Goal: Transaction & Acquisition: Purchase product/service

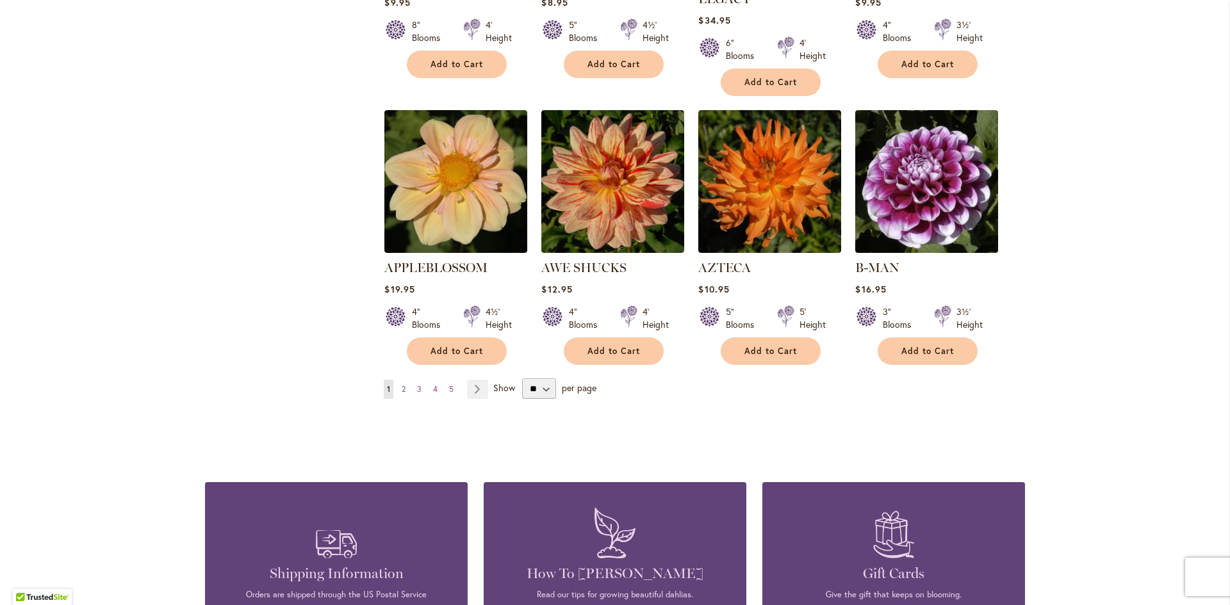
scroll to position [1009, 0]
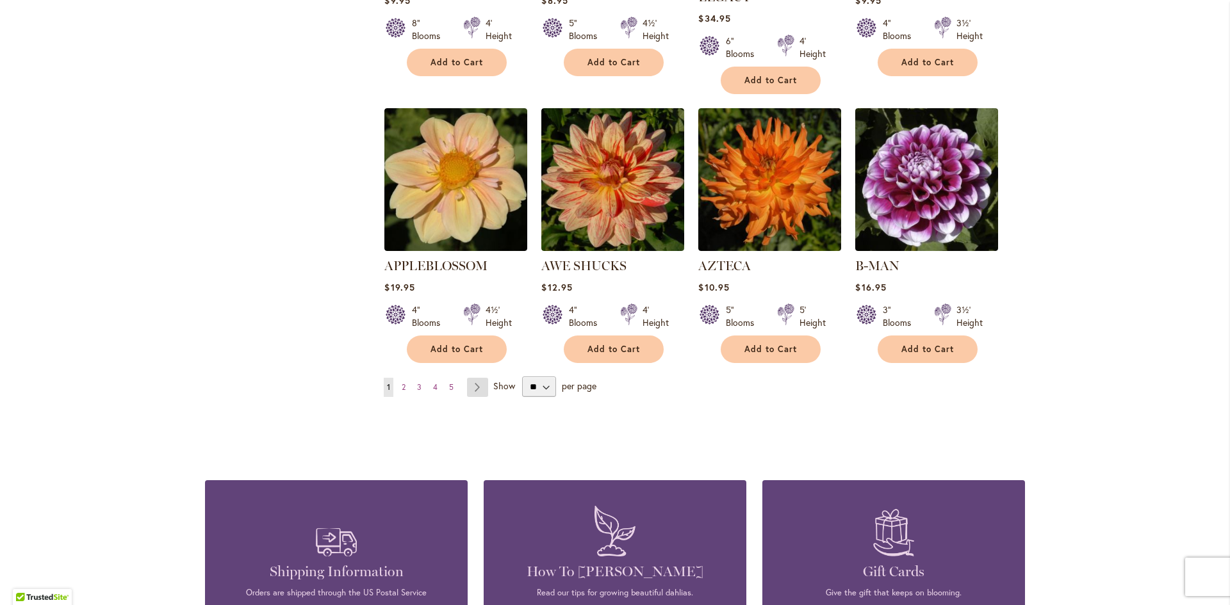
click at [472, 378] on link "Page Next" at bounding box center [477, 387] width 21 height 19
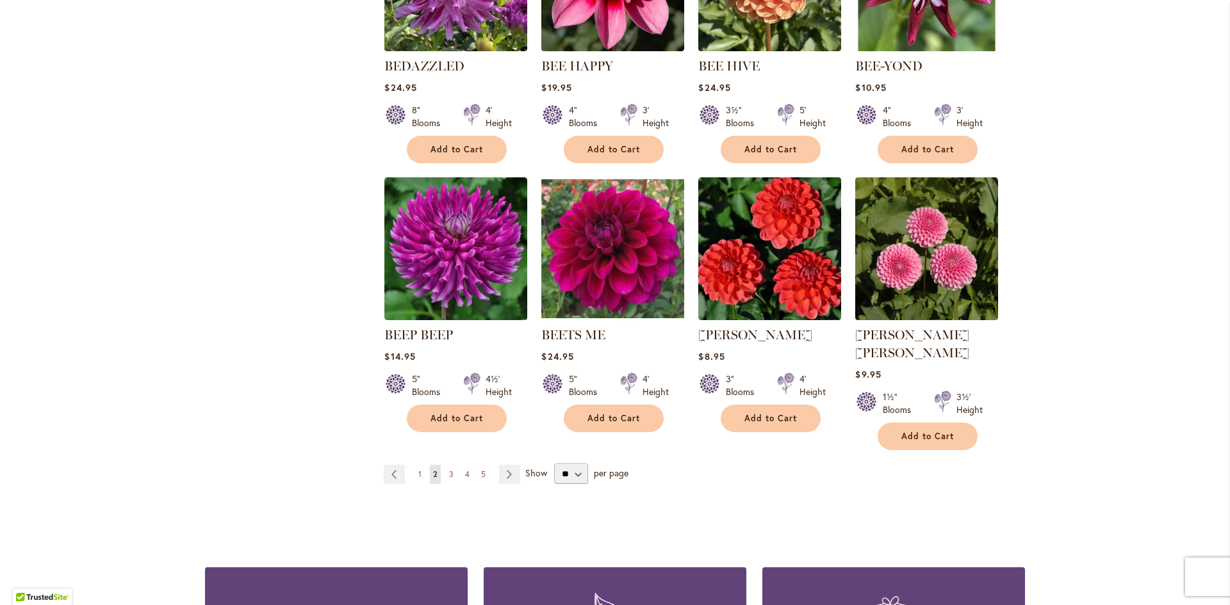
scroll to position [927, 0]
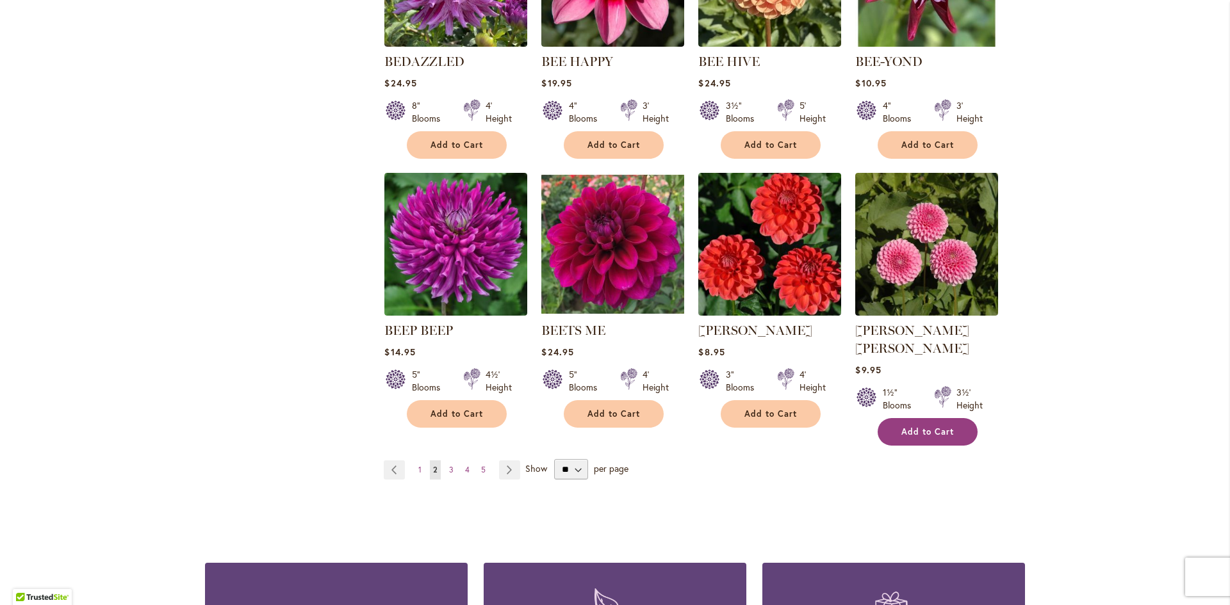
click at [929, 427] on span "Add to Cart" at bounding box center [927, 432] width 53 height 11
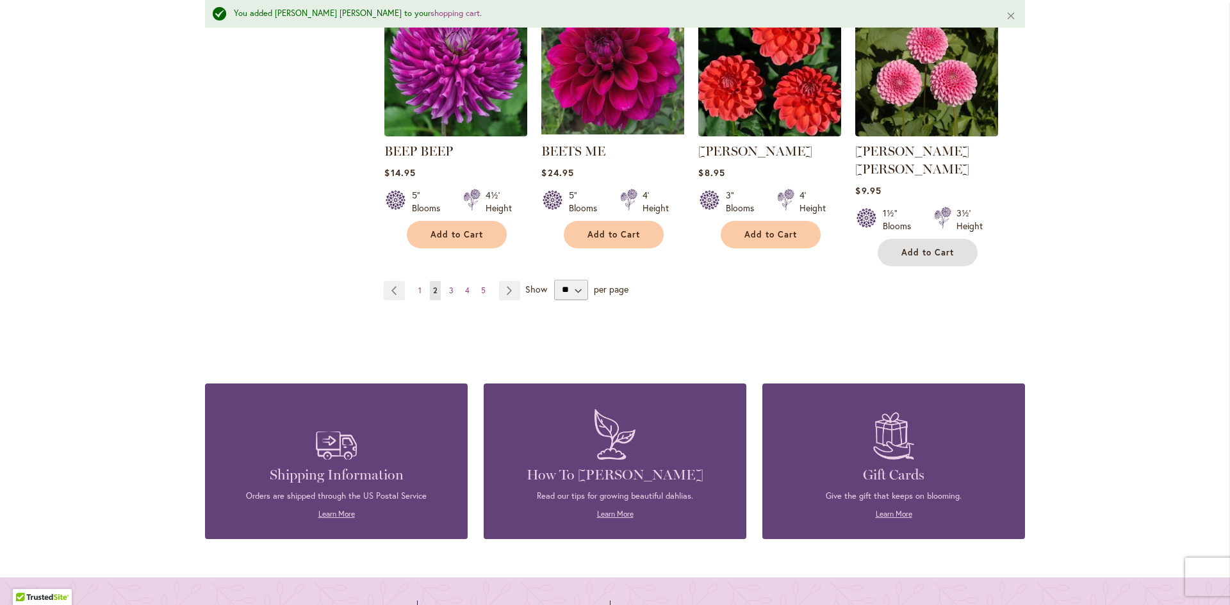
scroll to position [1138, 0]
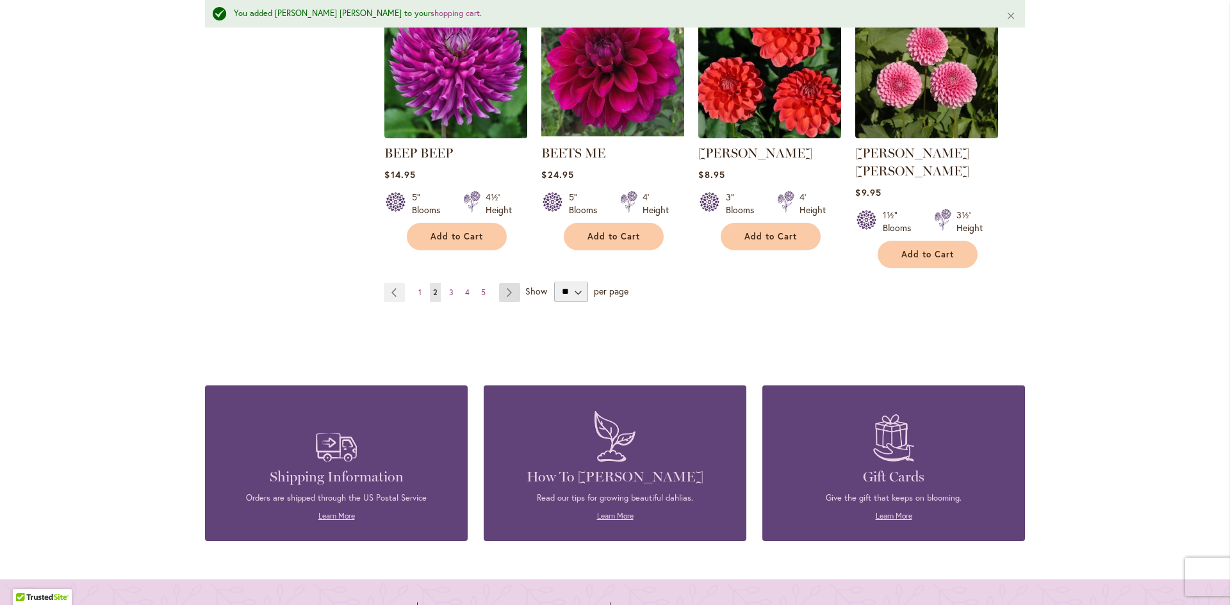
click at [505, 283] on link "Page Next" at bounding box center [509, 292] width 21 height 19
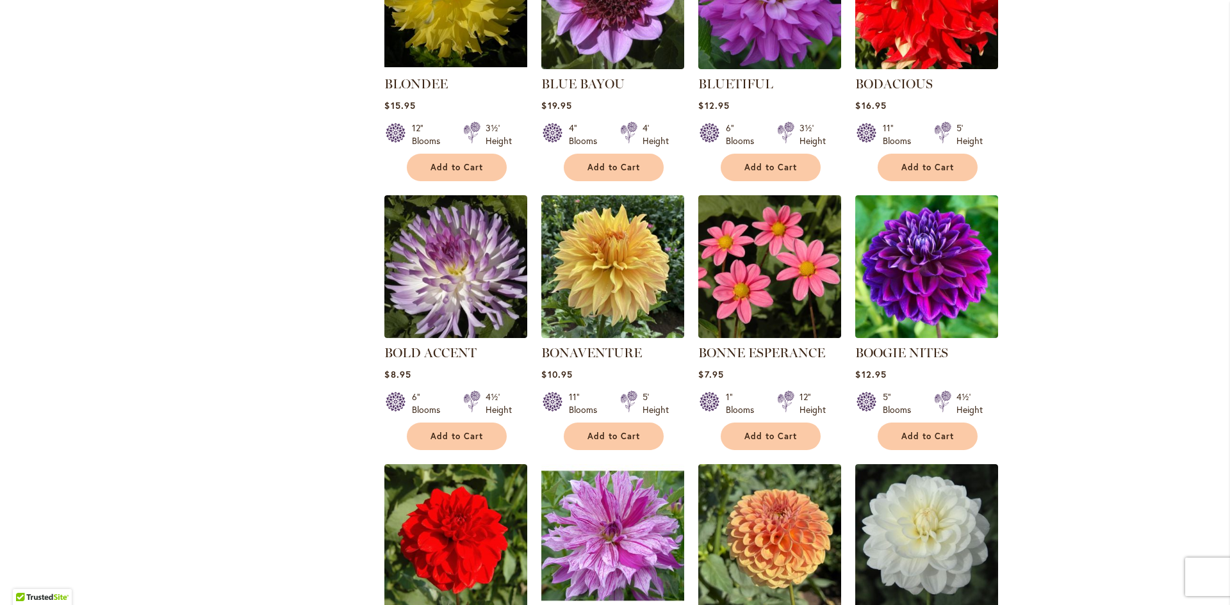
scroll to position [638, 0]
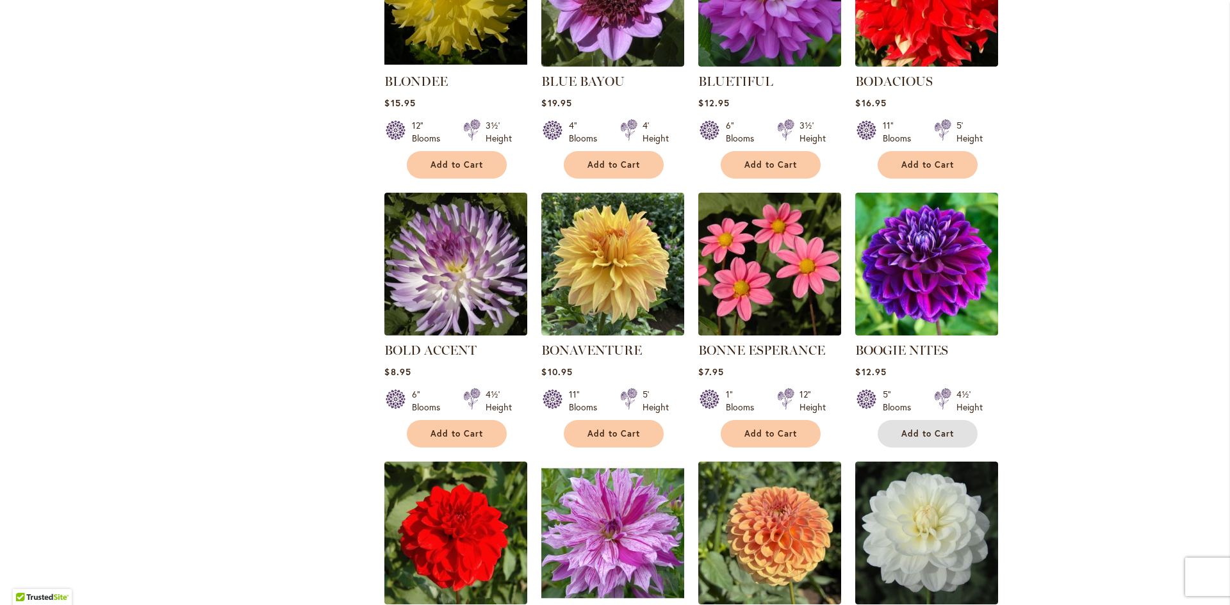
drag, startPoint x: 931, startPoint y: 430, endPoint x: 972, endPoint y: 395, distance: 54.1
click at [936, 429] on span "Add to Cart" at bounding box center [927, 434] width 53 height 11
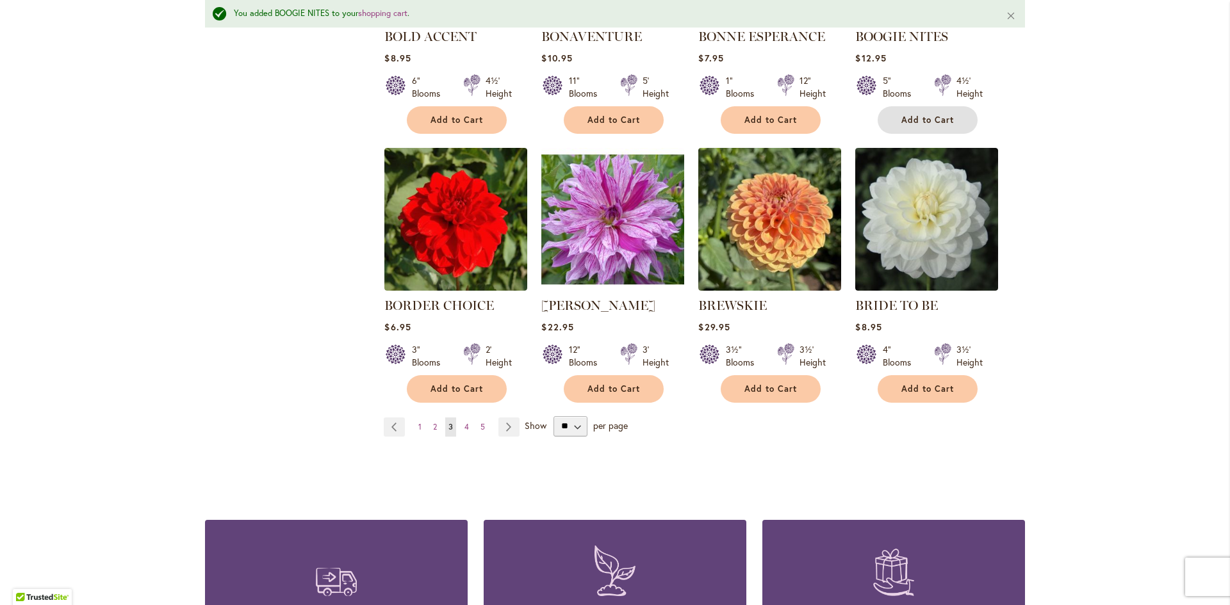
scroll to position [993, 0]
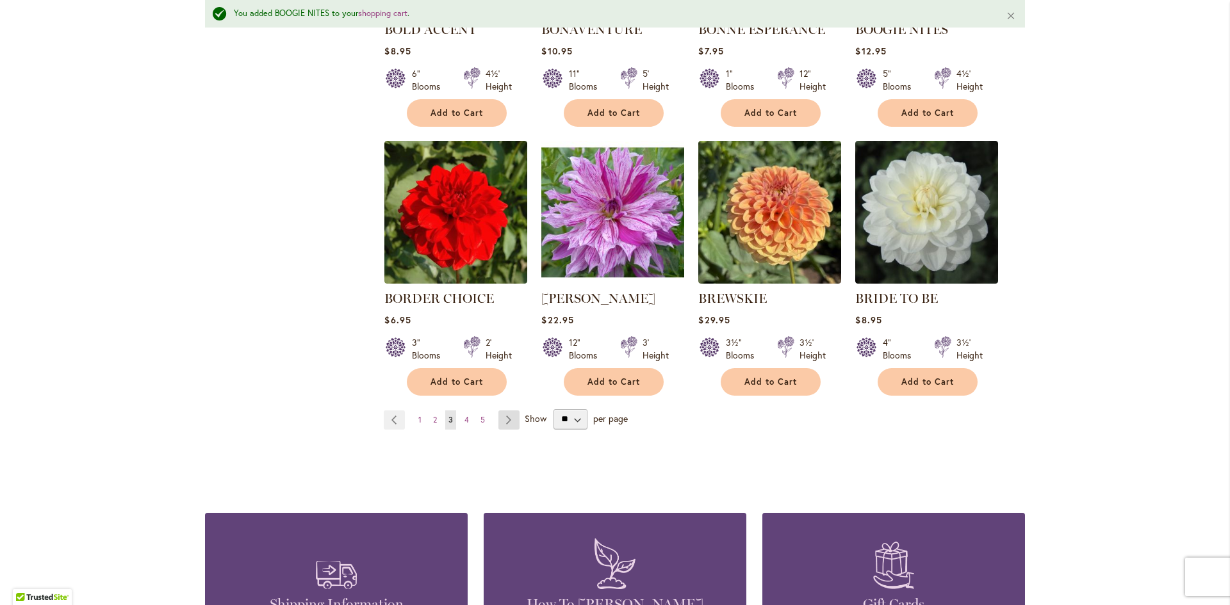
drag, startPoint x: 1211, startPoint y: 378, endPoint x: 509, endPoint y: 419, distance: 702.6
click at [509, 419] on link "Page Next" at bounding box center [508, 420] width 21 height 19
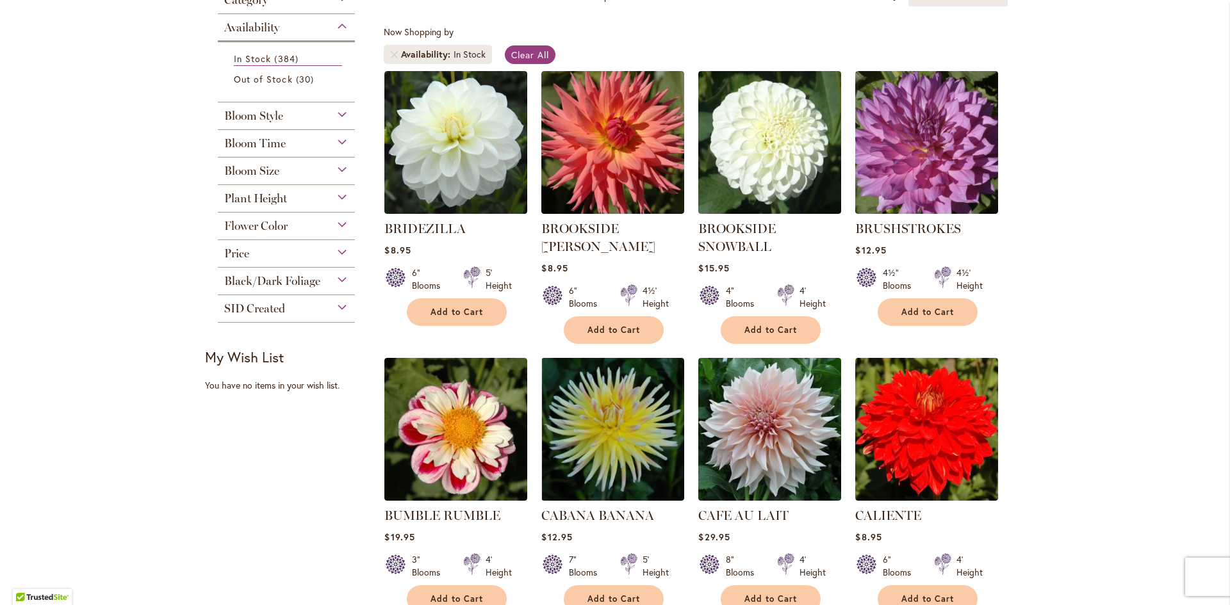
scroll to position [231, 0]
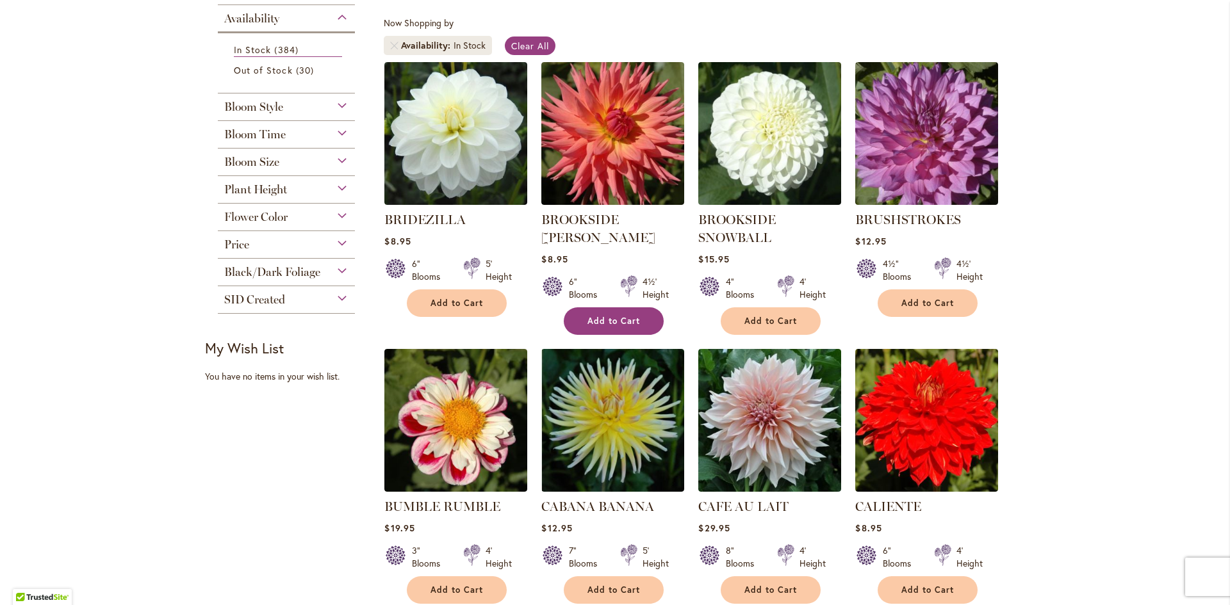
drag, startPoint x: 1226, startPoint y: 170, endPoint x: 602, endPoint y: 302, distance: 637.7
click at [602, 316] on span "Add to Cart" at bounding box center [613, 321] width 53 height 11
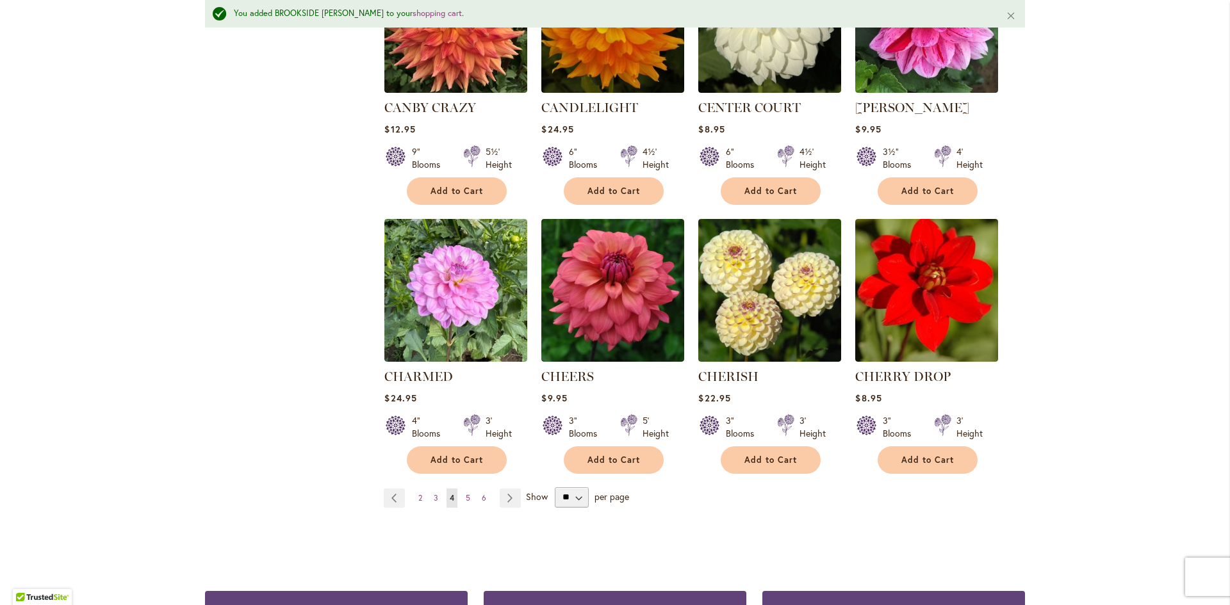
scroll to position [956, 0]
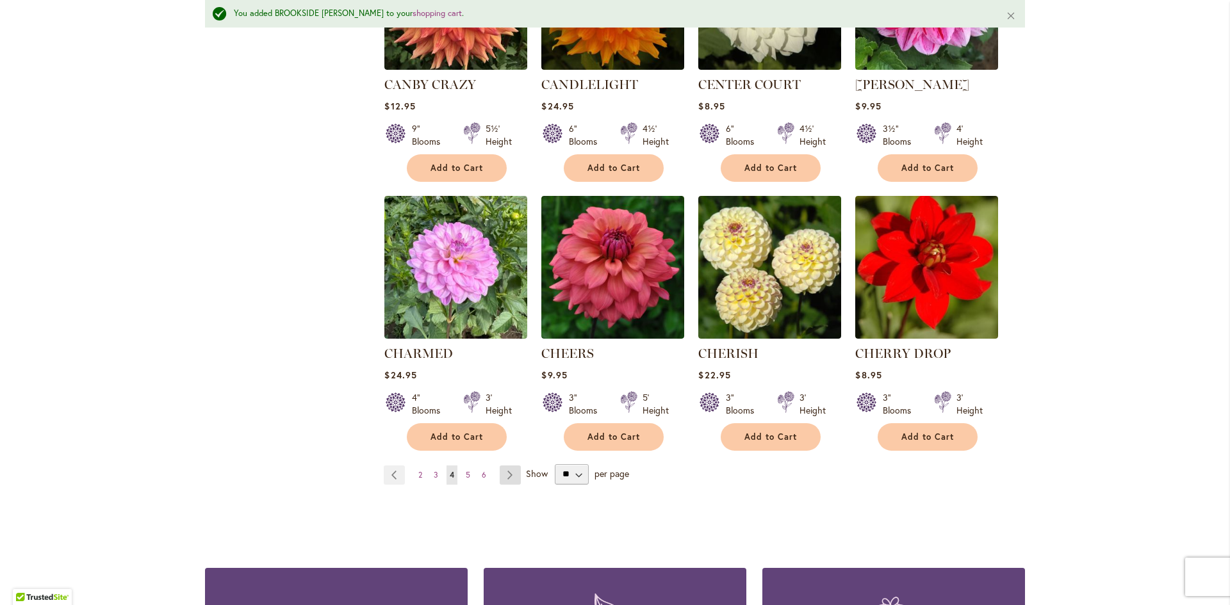
drag, startPoint x: 1229, startPoint y: 431, endPoint x: 505, endPoint y: 471, distance: 724.9
click at [505, 471] on link "Page Next" at bounding box center [510, 475] width 21 height 19
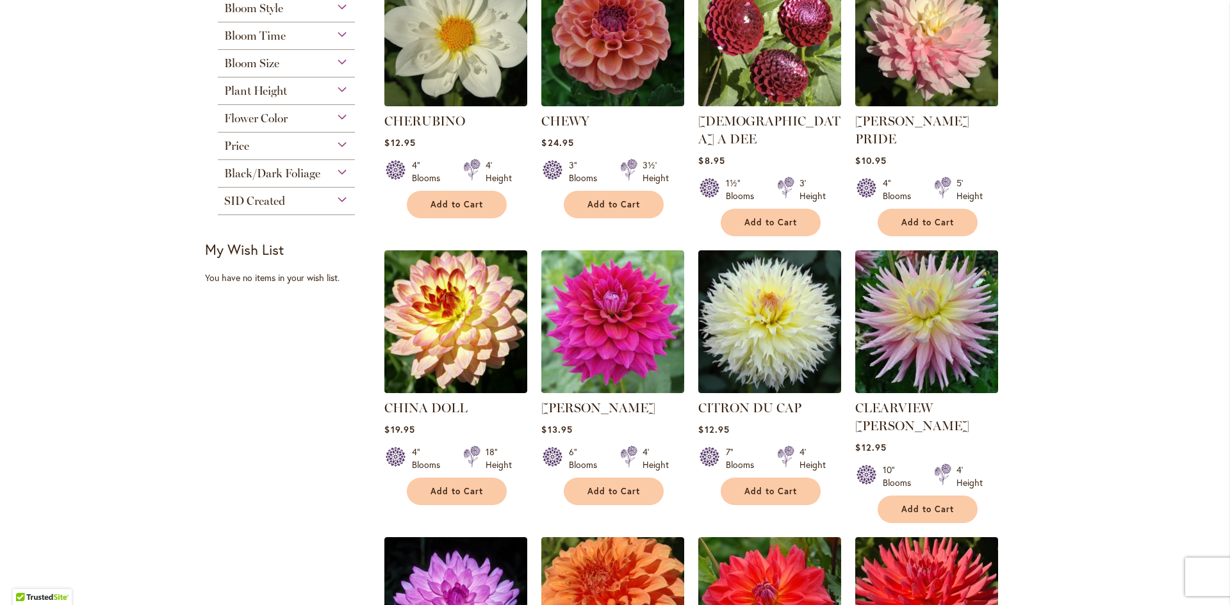
scroll to position [361, 0]
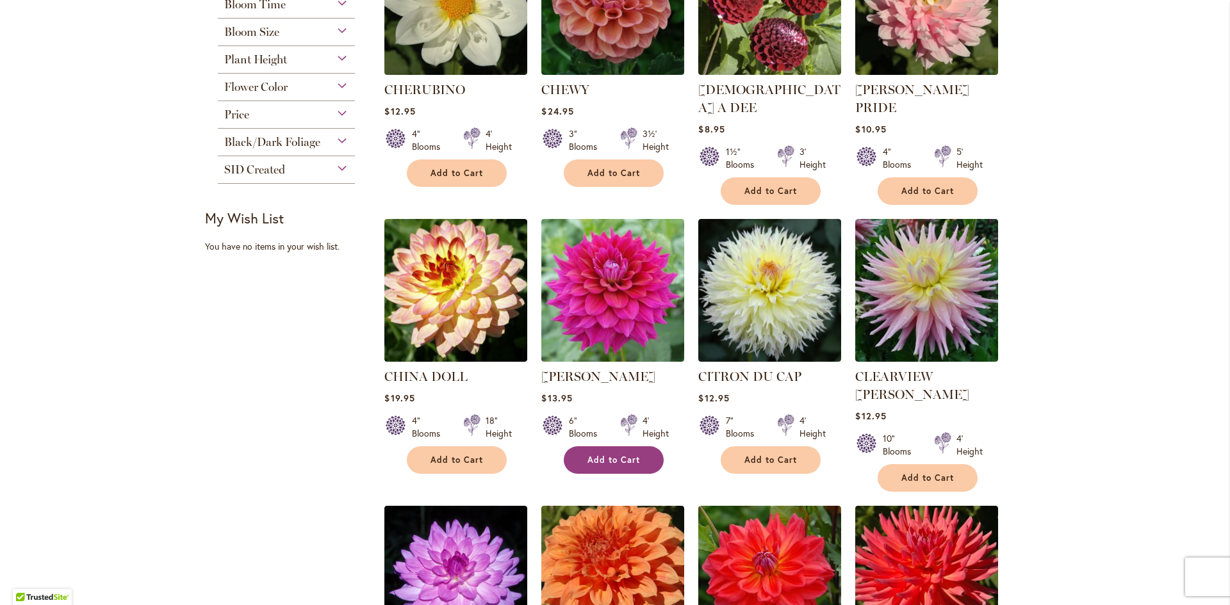
drag, startPoint x: 1162, startPoint y: 293, endPoint x: 618, endPoint y: 443, distance: 564.1
click at [618, 455] on span "Add to Cart" at bounding box center [613, 460] width 53 height 11
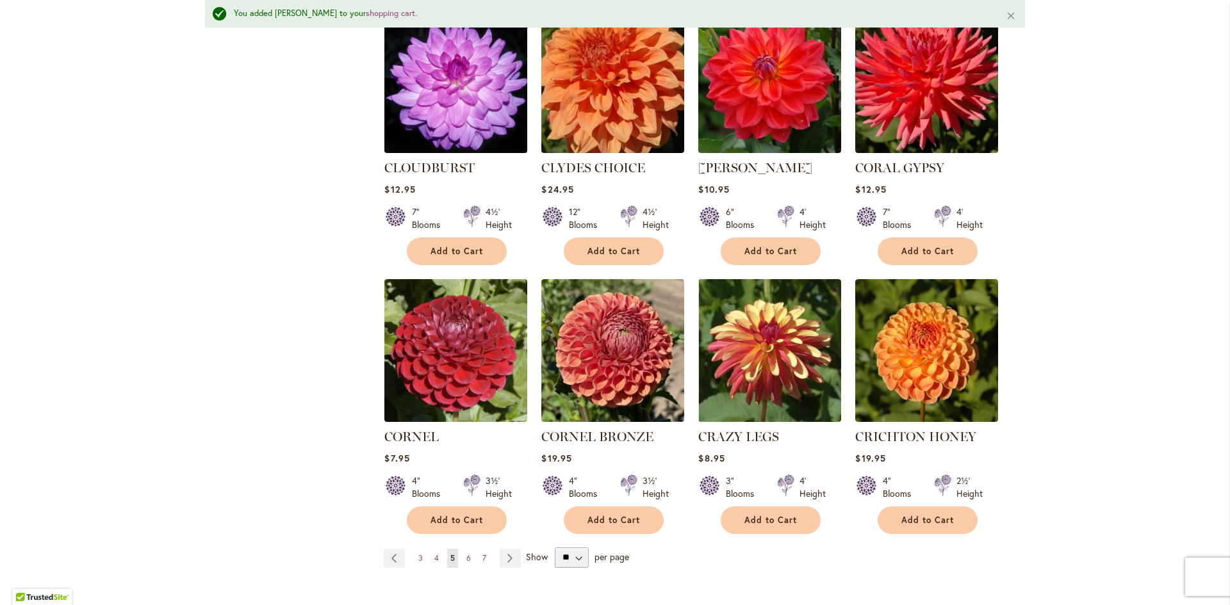
scroll to position [395, 0]
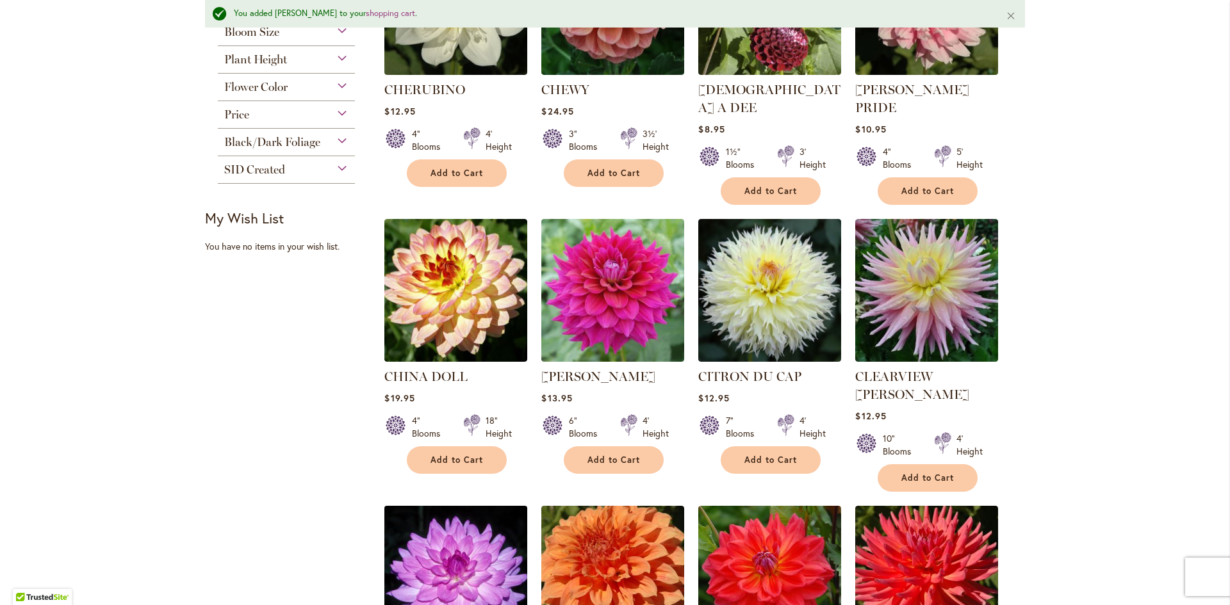
drag, startPoint x: 1226, startPoint y: 208, endPoint x: 501, endPoint y: 518, distance: 788.6
click at [501, 518] on div "**********" at bounding box center [704, 446] width 641 height 1235
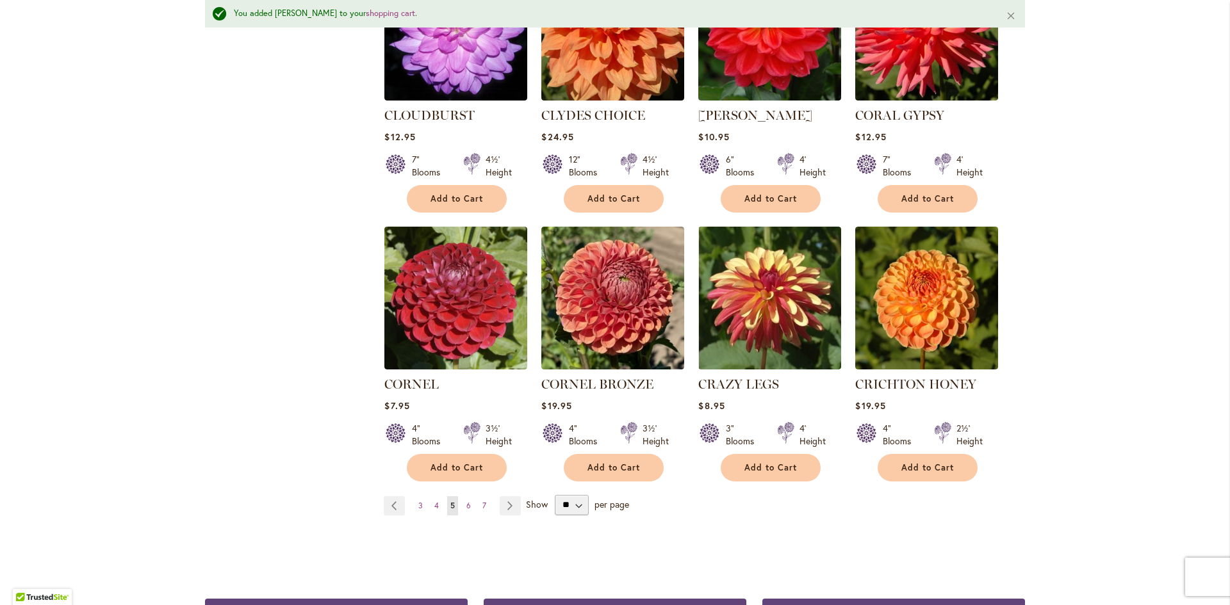
scroll to position [947, 0]
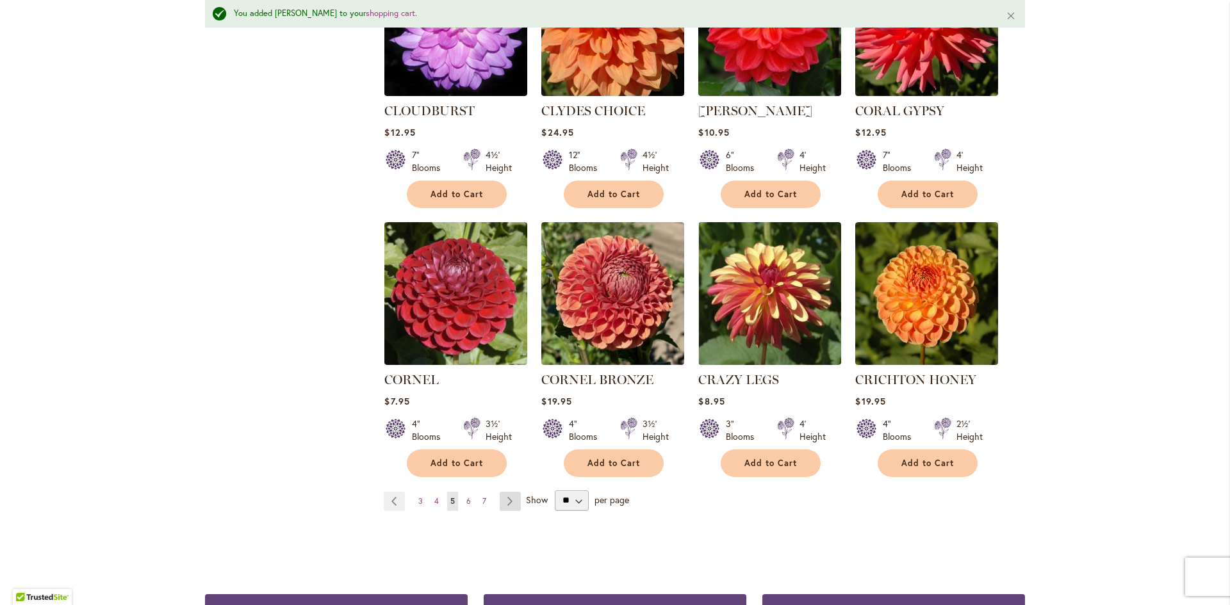
drag, startPoint x: 1223, startPoint y: 237, endPoint x: 507, endPoint y: 464, distance: 751.2
click at [507, 492] on link "Page Next" at bounding box center [510, 501] width 21 height 19
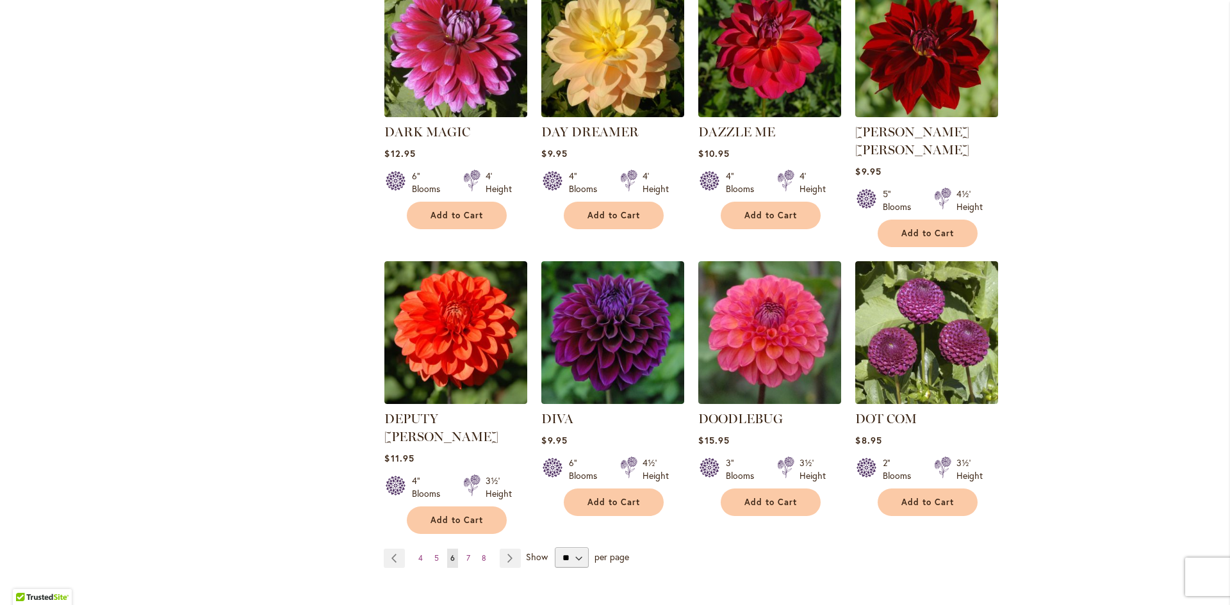
scroll to position [881, 0]
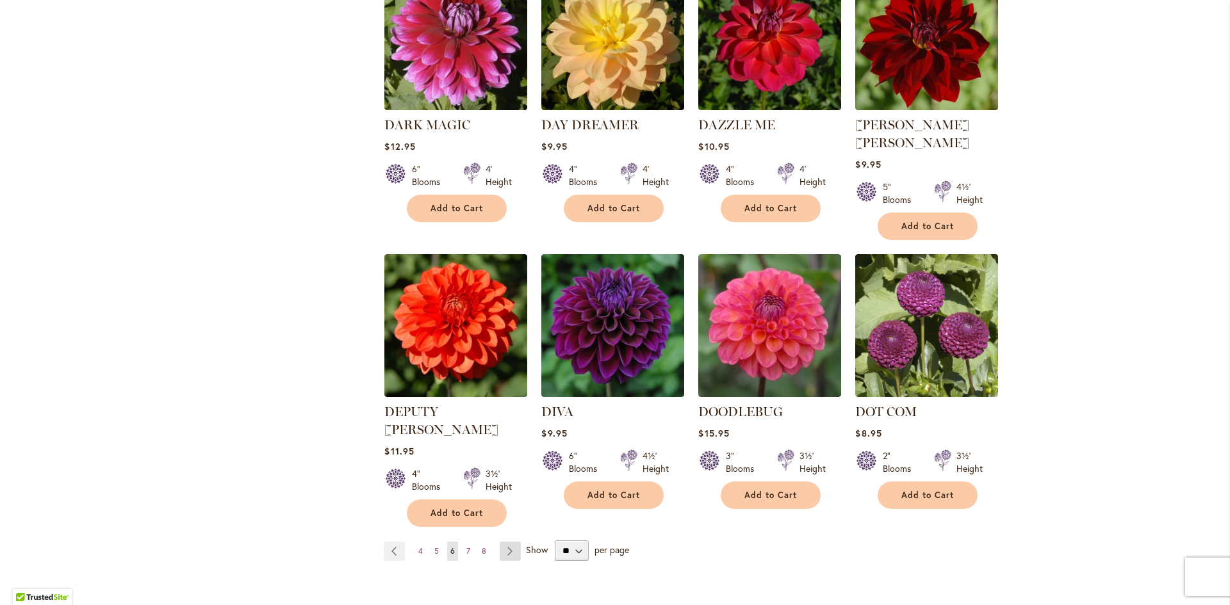
click at [505, 542] on link "Page Next" at bounding box center [510, 551] width 21 height 19
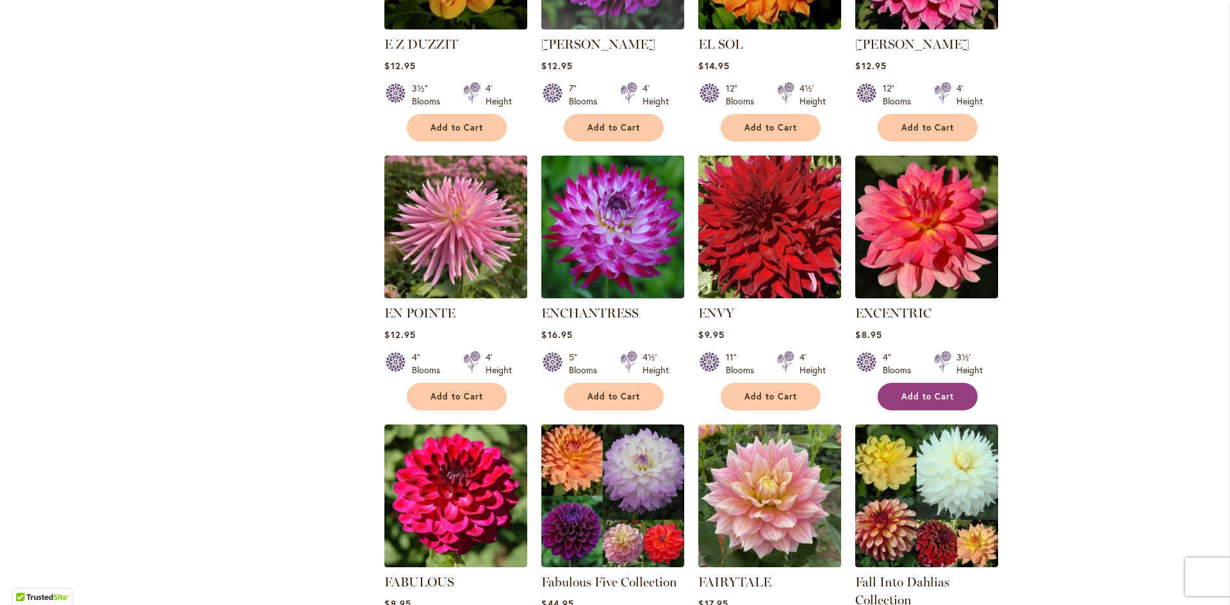
scroll to position [216, 0]
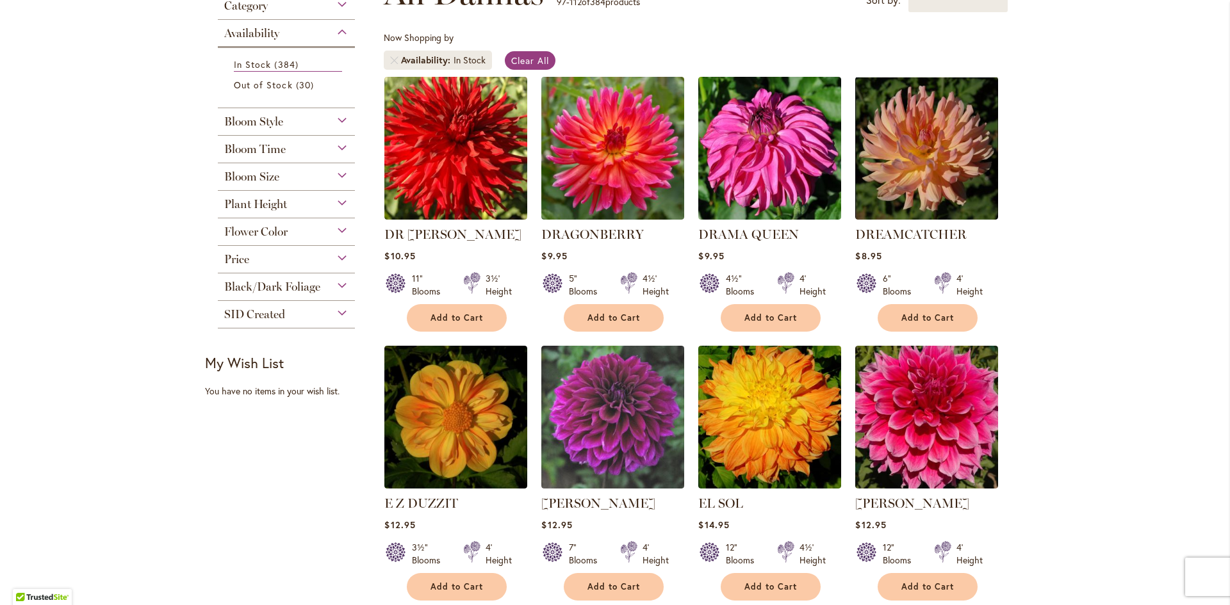
drag, startPoint x: 1229, startPoint y: 213, endPoint x: 920, endPoint y: 393, distance: 357.4
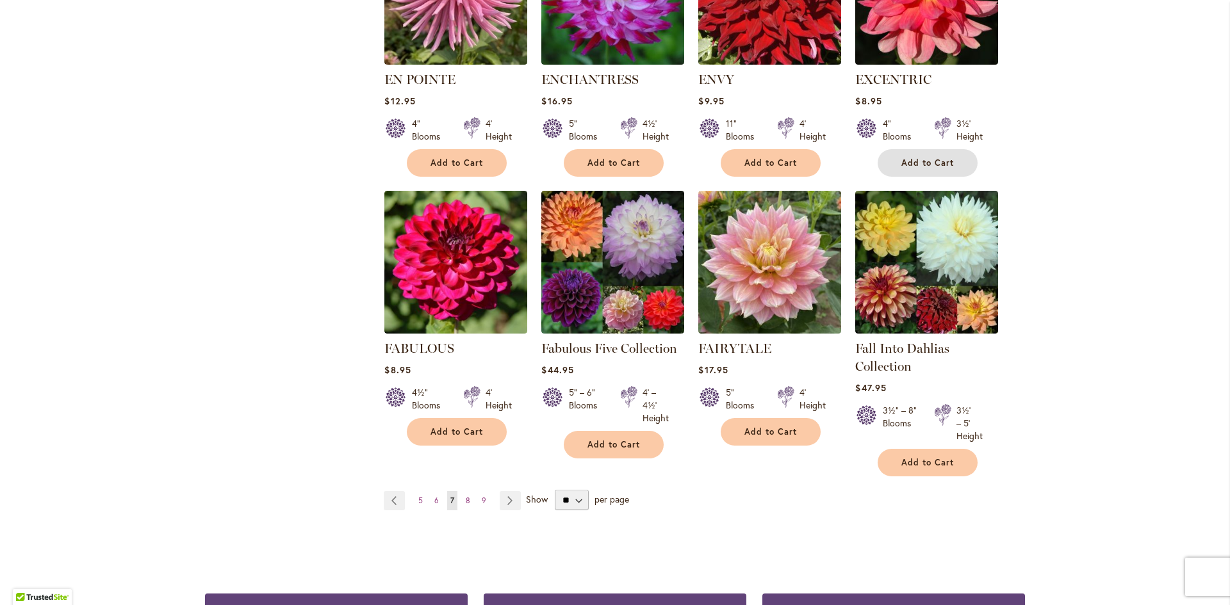
scroll to position [913, 0]
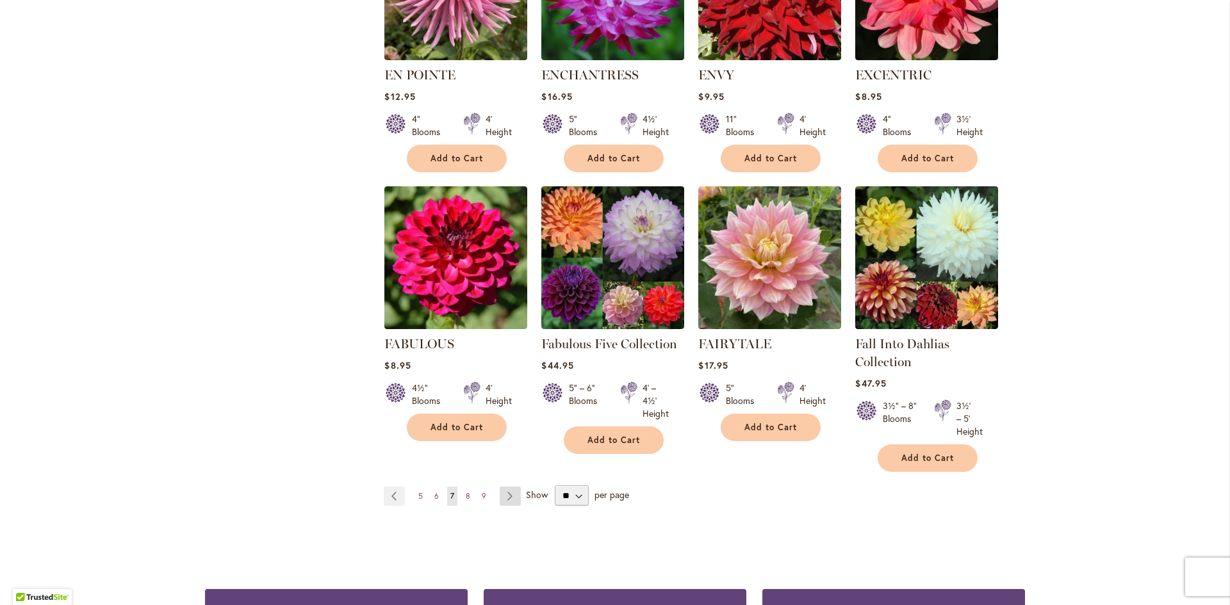
click at [508, 494] on link "Page Next" at bounding box center [510, 496] width 21 height 19
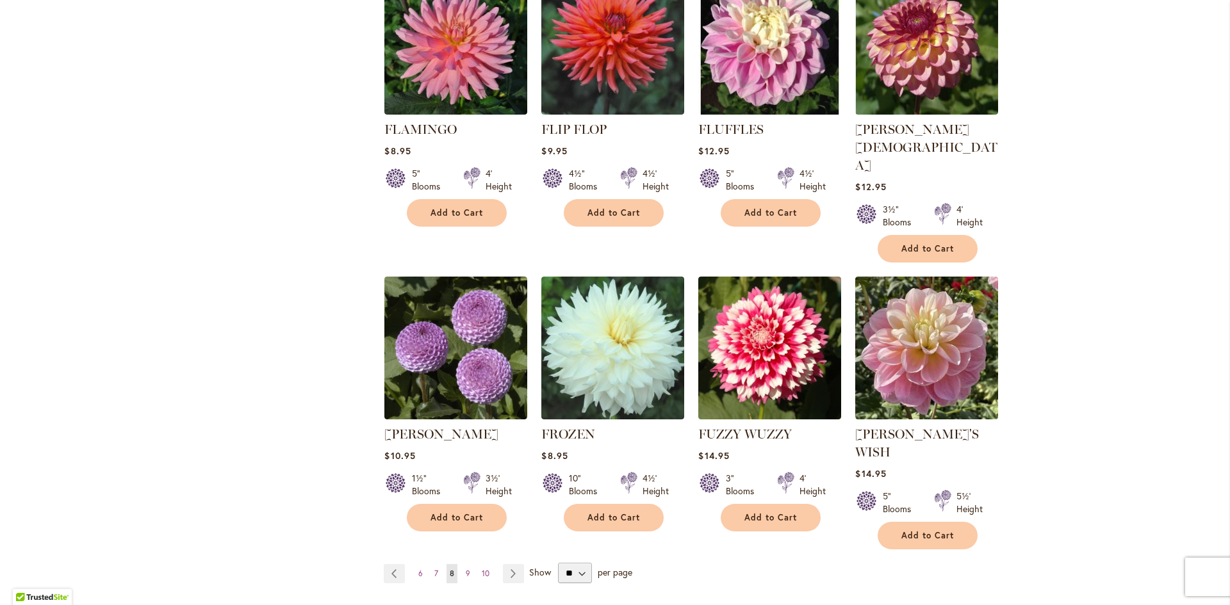
scroll to position [924, 0]
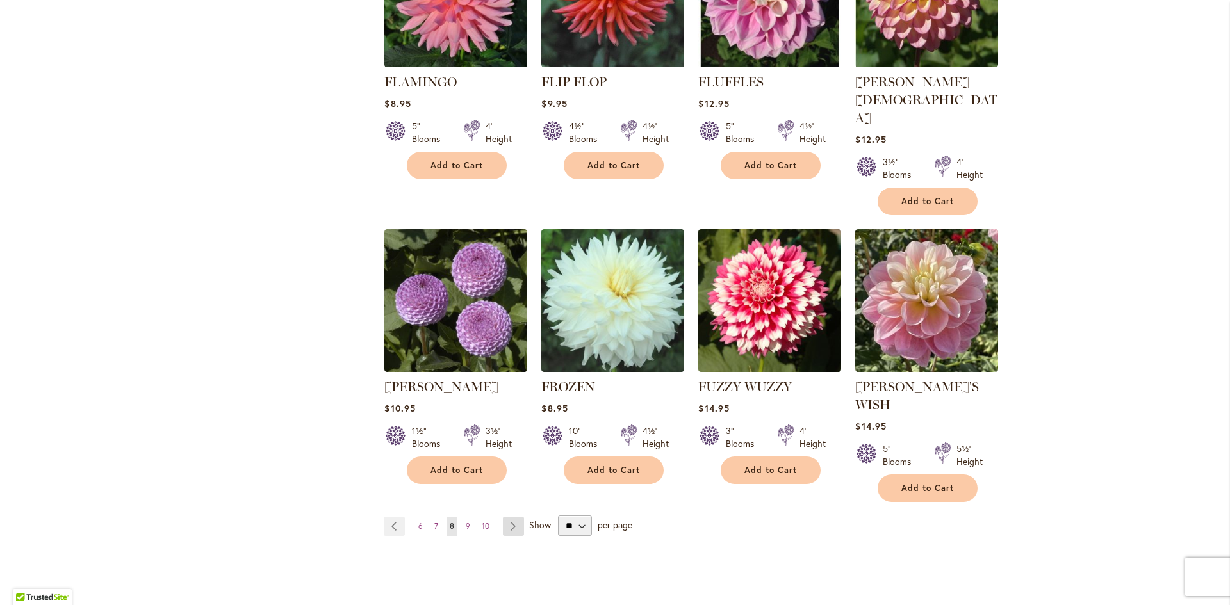
click at [507, 517] on link "Page Next" at bounding box center [513, 526] width 21 height 19
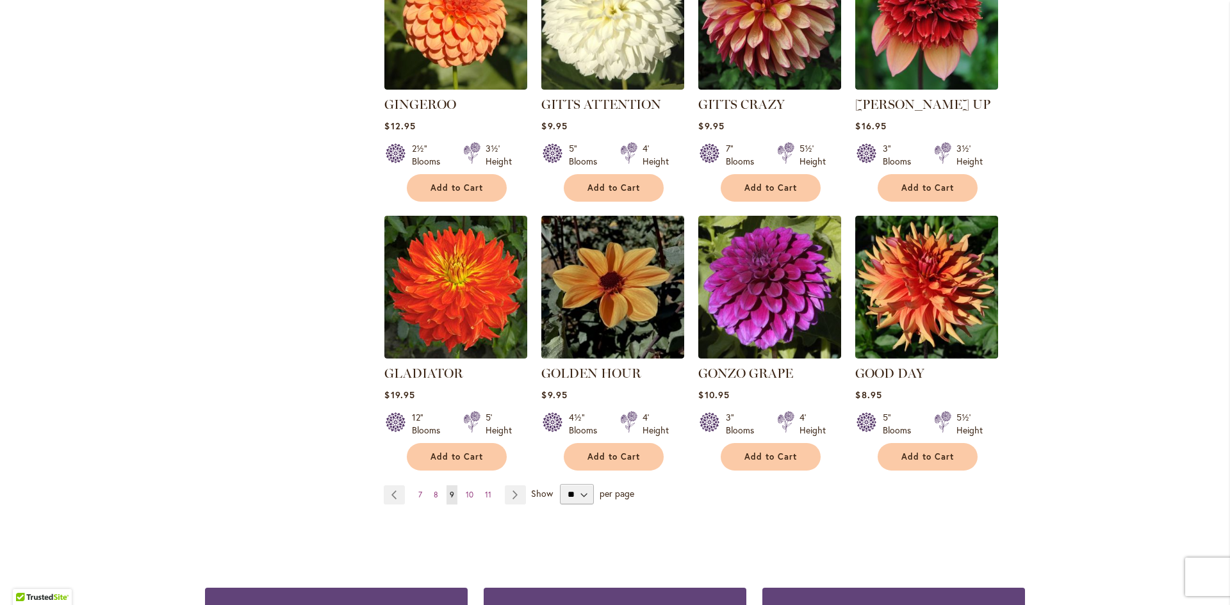
scroll to position [924, 0]
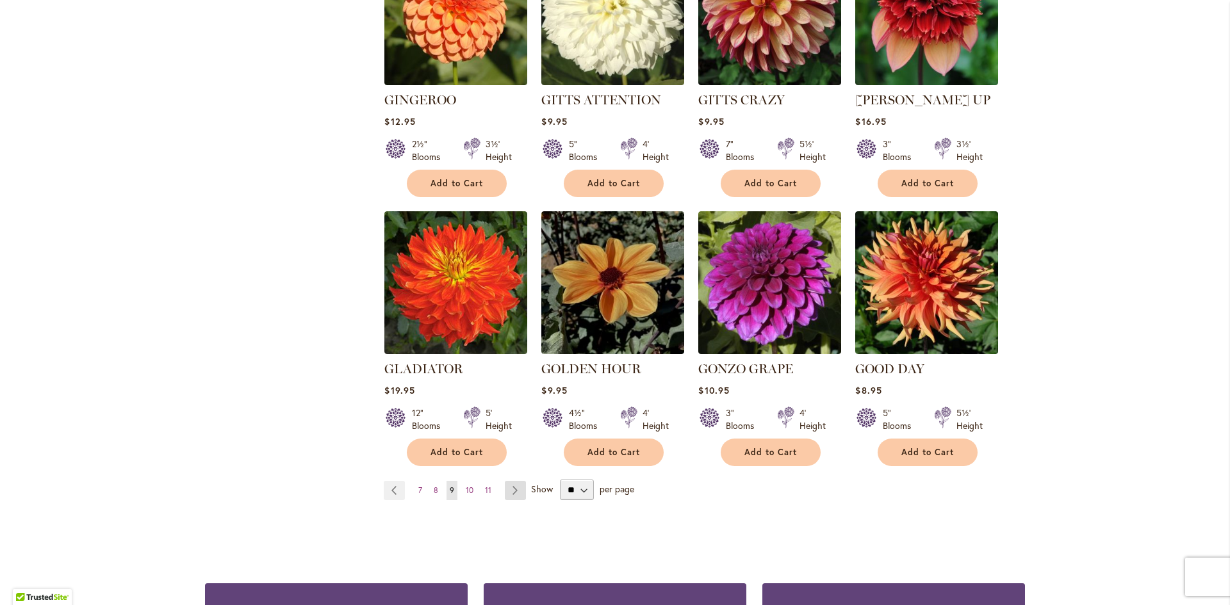
drag, startPoint x: 1221, startPoint y: 431, endPoint x: 513, endPoint y: 469, distance: 709.4
click at [513, 481] on link "Page Next" at bounding box center [515, 490] width 21 height 19
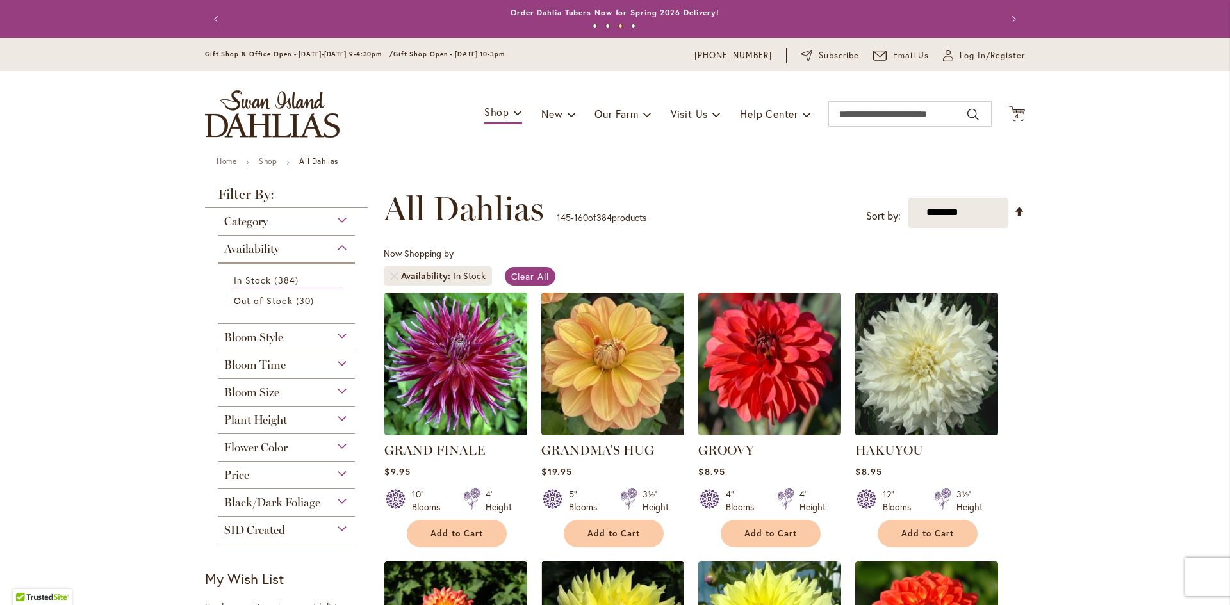
drag, startPoint x: 1225, startPoint y: 149, endPoint x: 935, endPoint y: 425, distance: 400.9
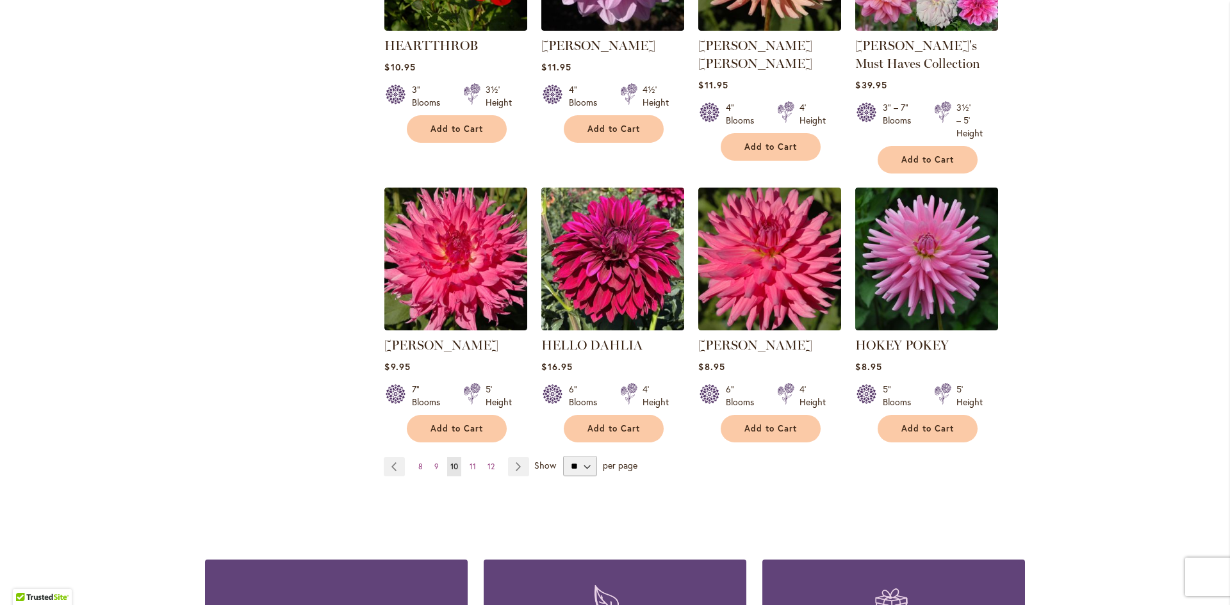
scroll to position [979, 0]
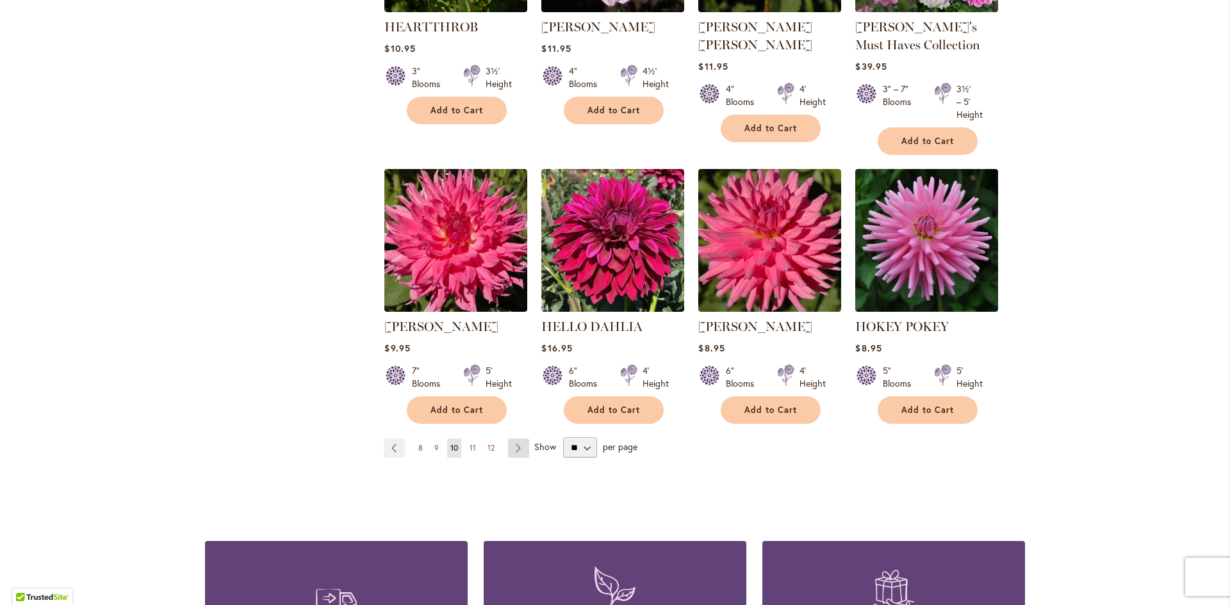
click at [518, 443] on link "Page Next" at bounding box center [518, 448] width 21 height 19
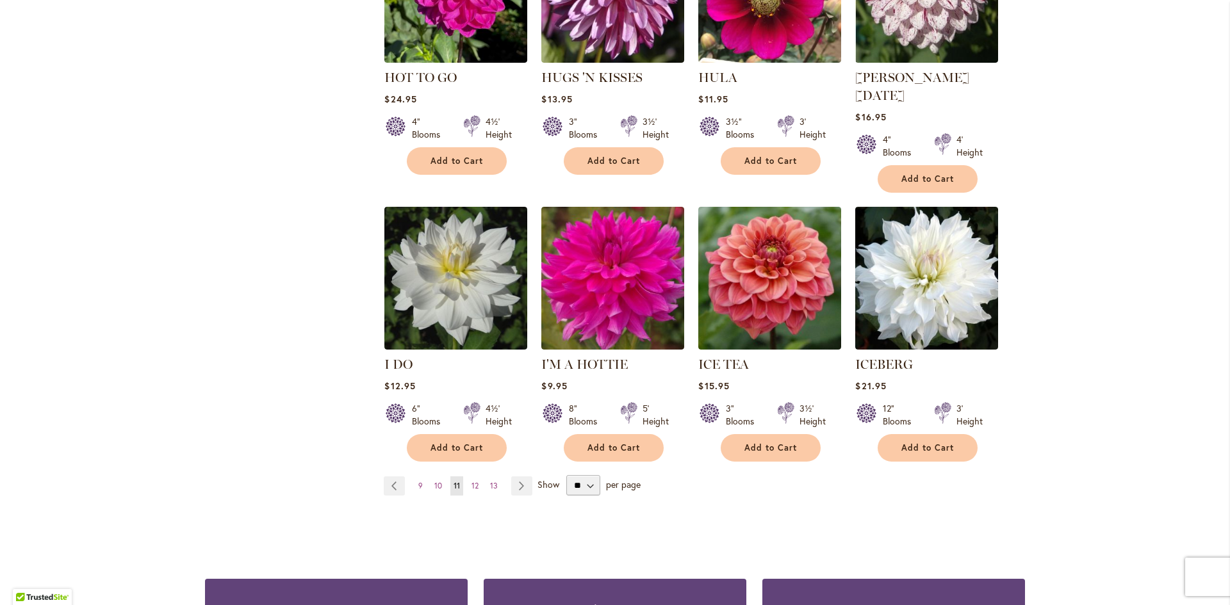
scroll to position [938, 0]
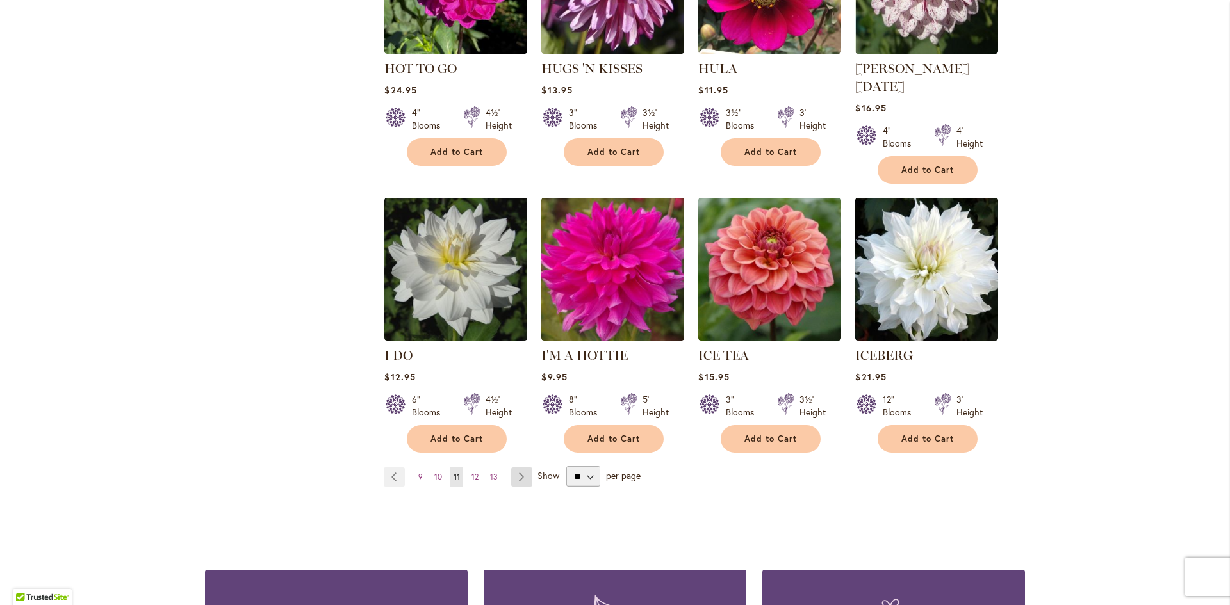
drag, startPoint x: 1229, startPoint y: 427, endPoint x: 518, endPoint y: 459, distance: 711.1
click at [518, 468] on link "Page Next" at bounding box center [521, 477] width 21 height 19
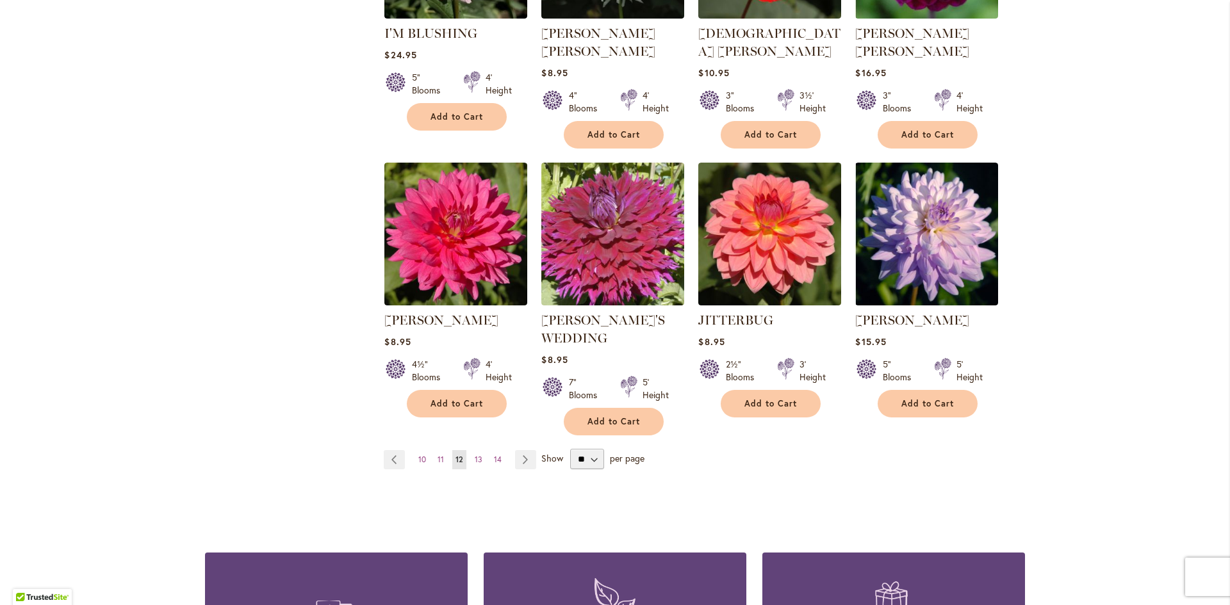
scroll to position [981, 0]
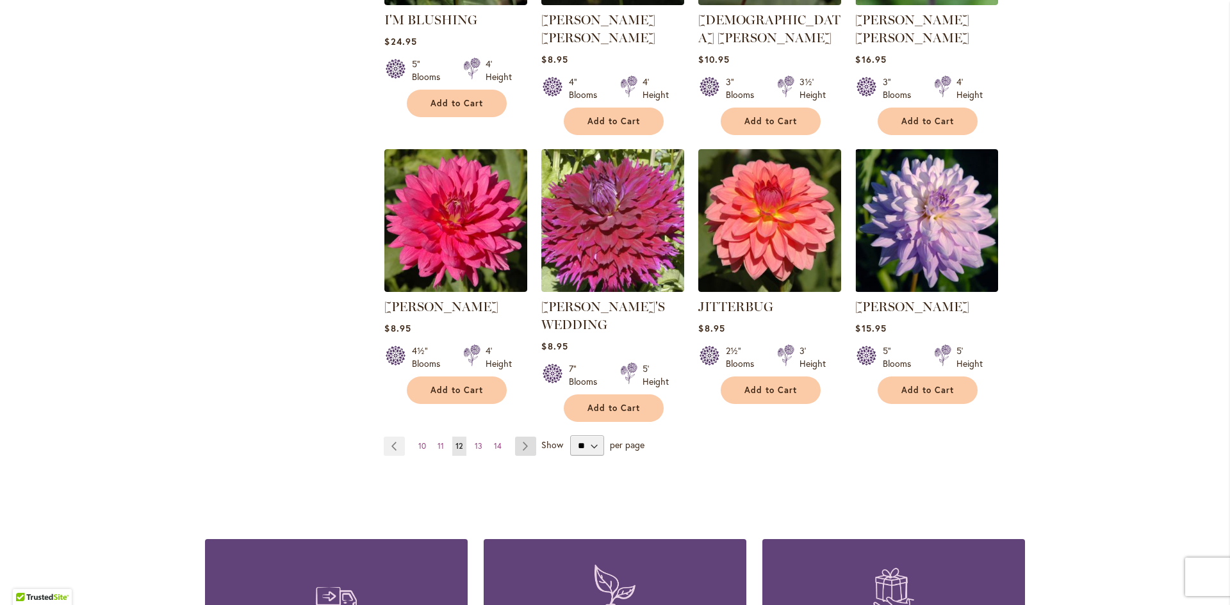
click at [523, 437] on link "Page Next" at bounding box center [525, 446] width 21 height 19
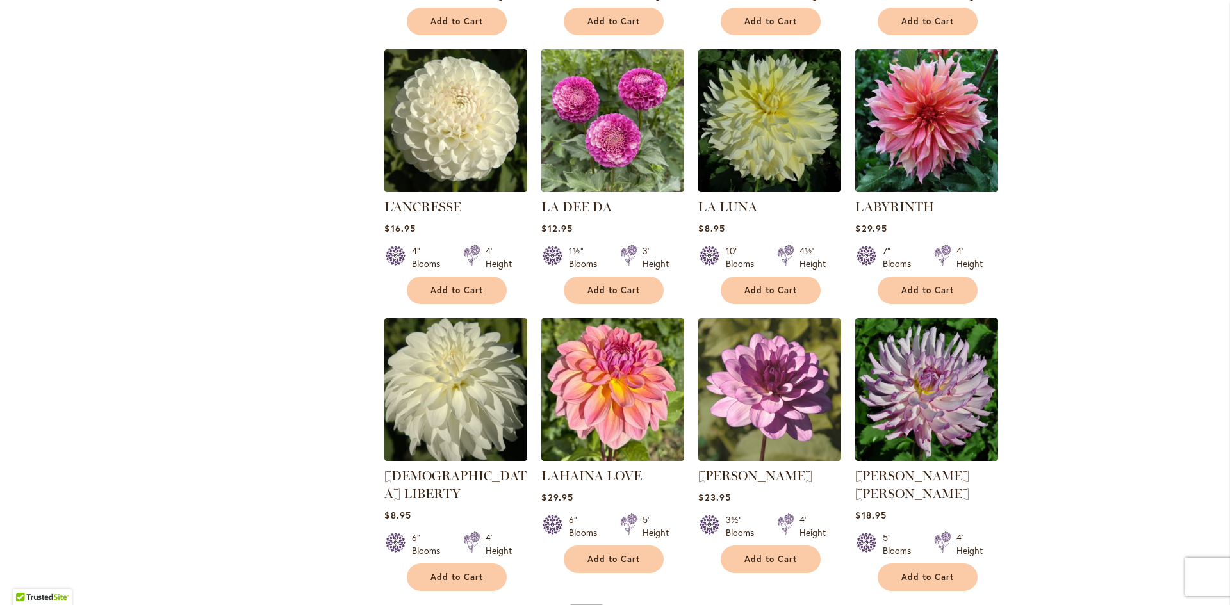
scroll to position [783, 0]
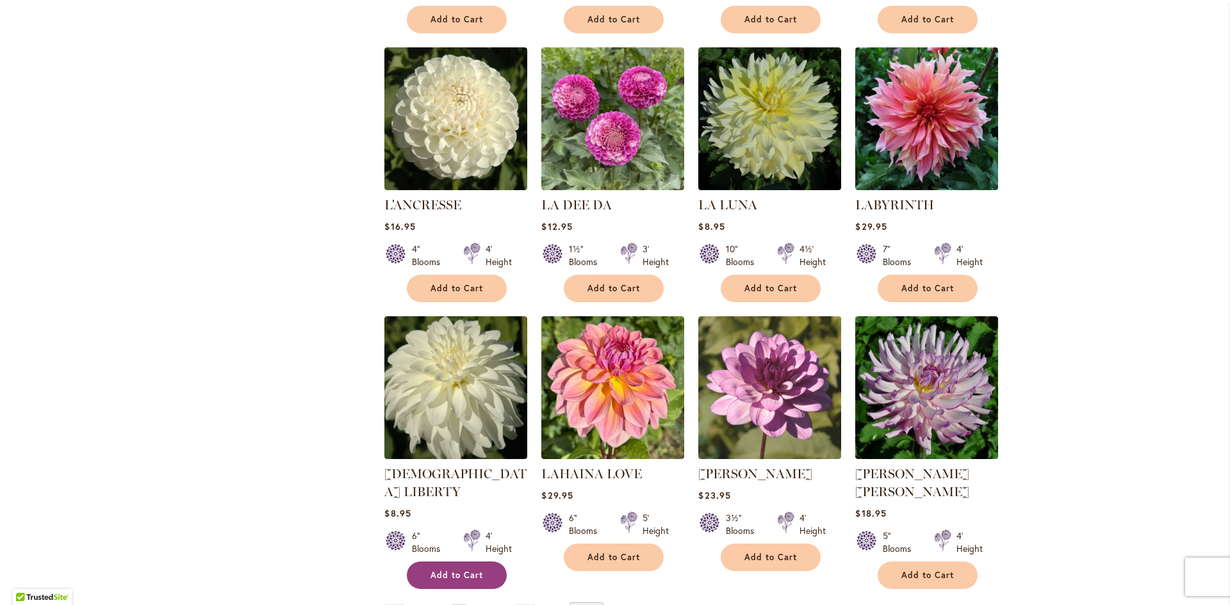
drag, startPoint x: 1229, startPoint y: 390, endPoint x: 458, endPoint y: 551, distance: 787.8
click at [458, 570] on span "Add to Cart" at bounding box center [456, 575] width 53 height 11
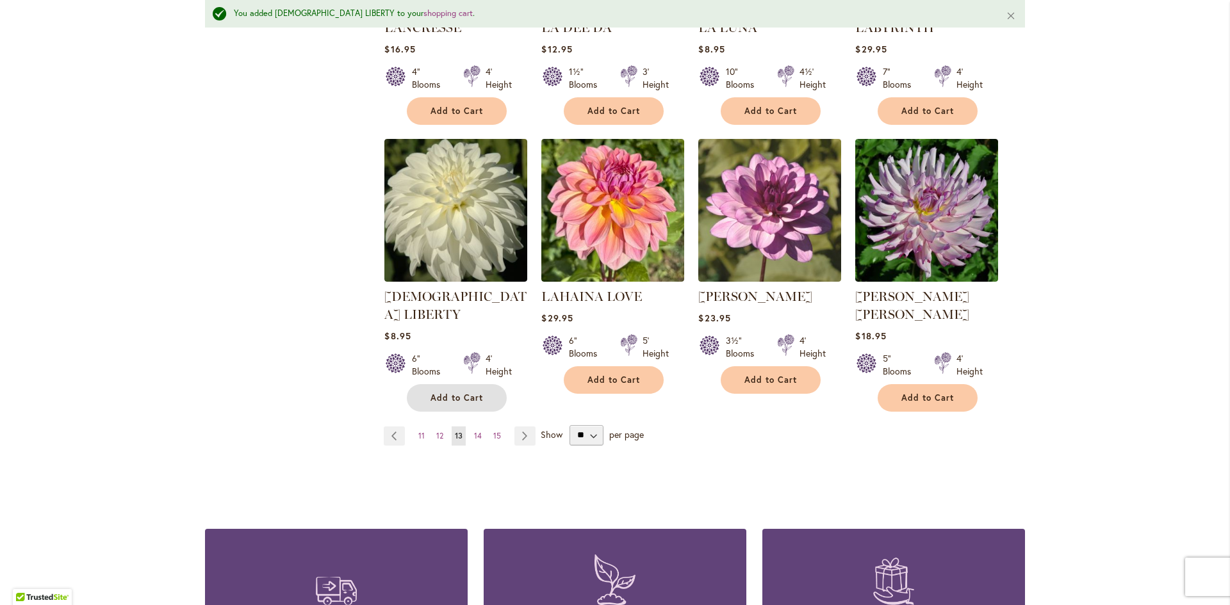
scroll to position [997, 0]
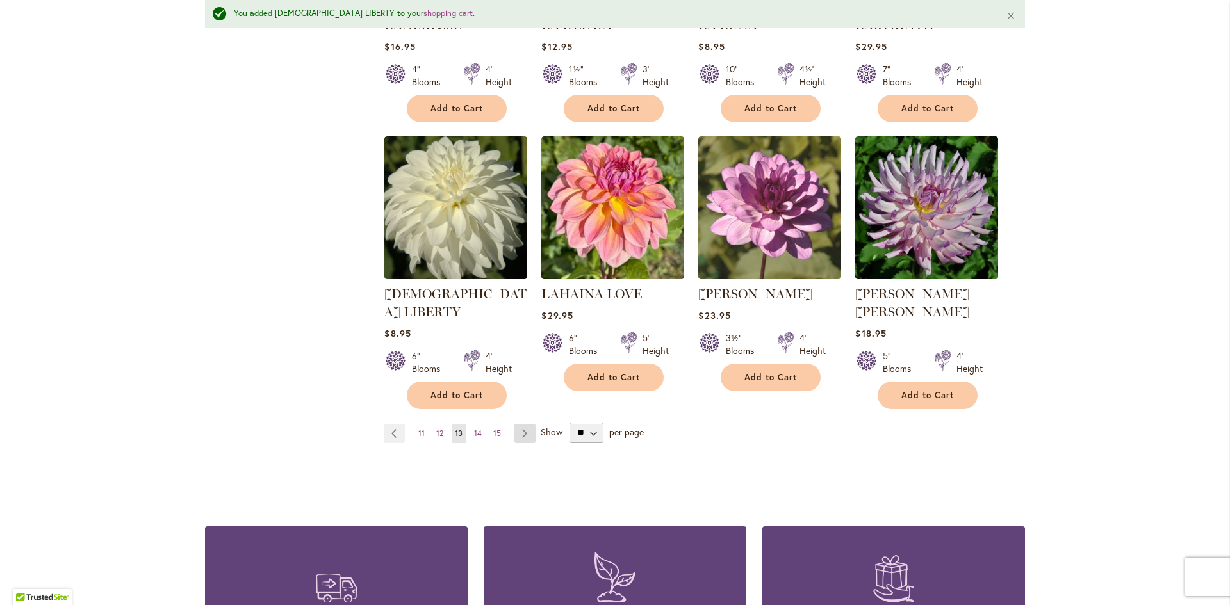
drag, startPoint x: 1222, startPoint y: 391, endPoint x: 519, endPoint y: 414, distance: 703.7
click at [519, 424] on link "Page Next" at bounding box center [524, 433] width 21 height 19
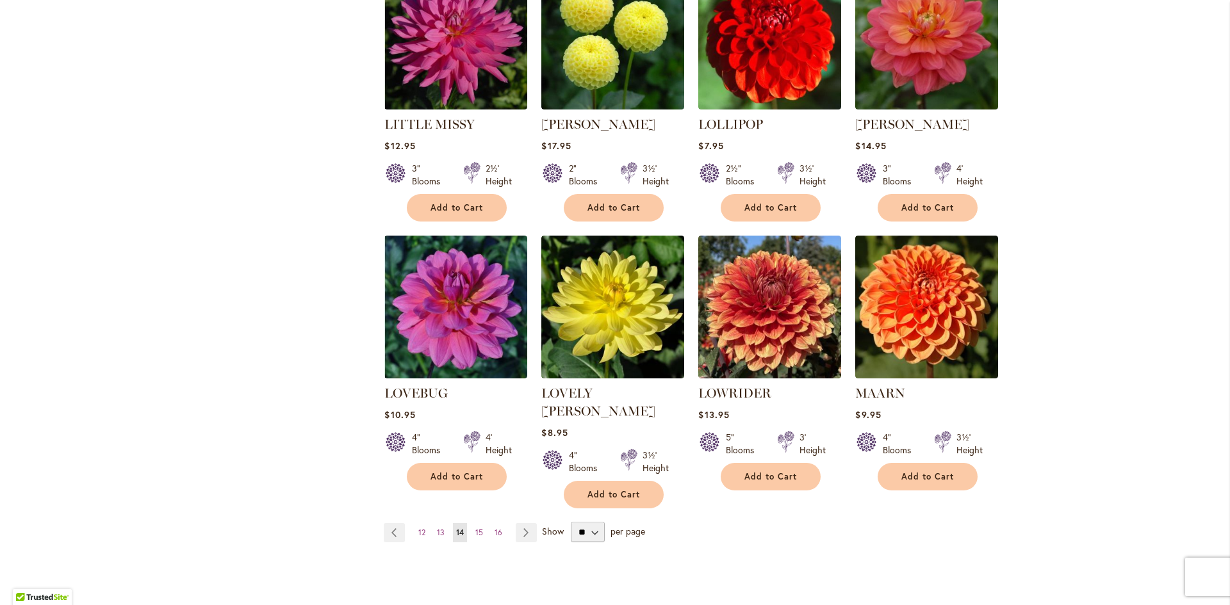
scroll to position [884, 0]
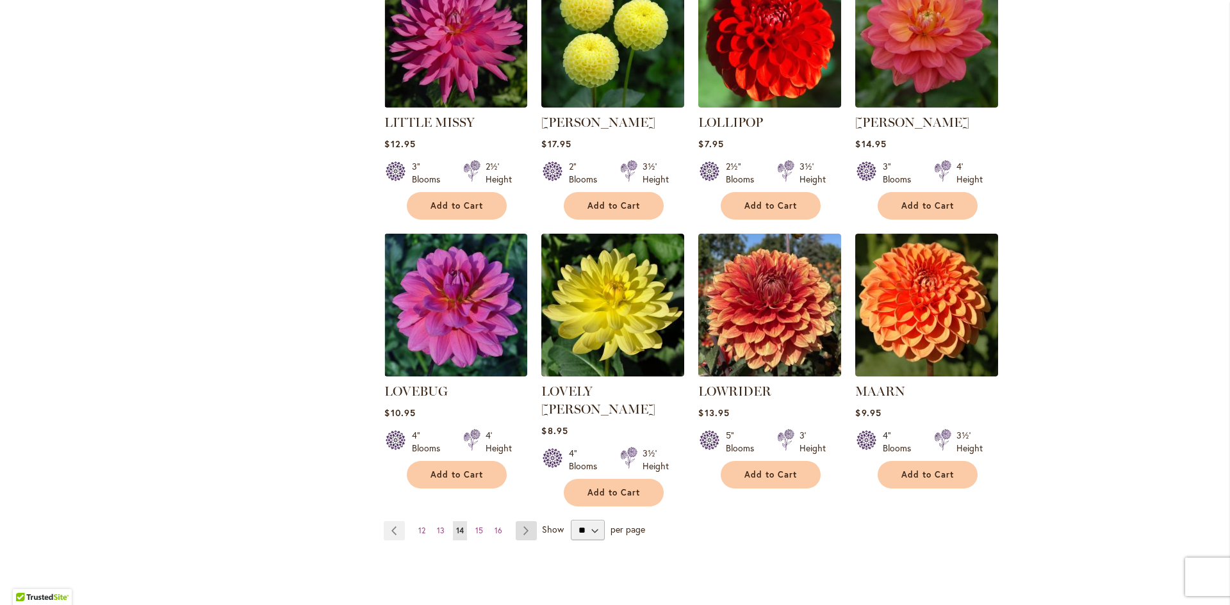
click at [520, 521] on link "Page Next" at bounding box center [526, 530] width 21 height 19
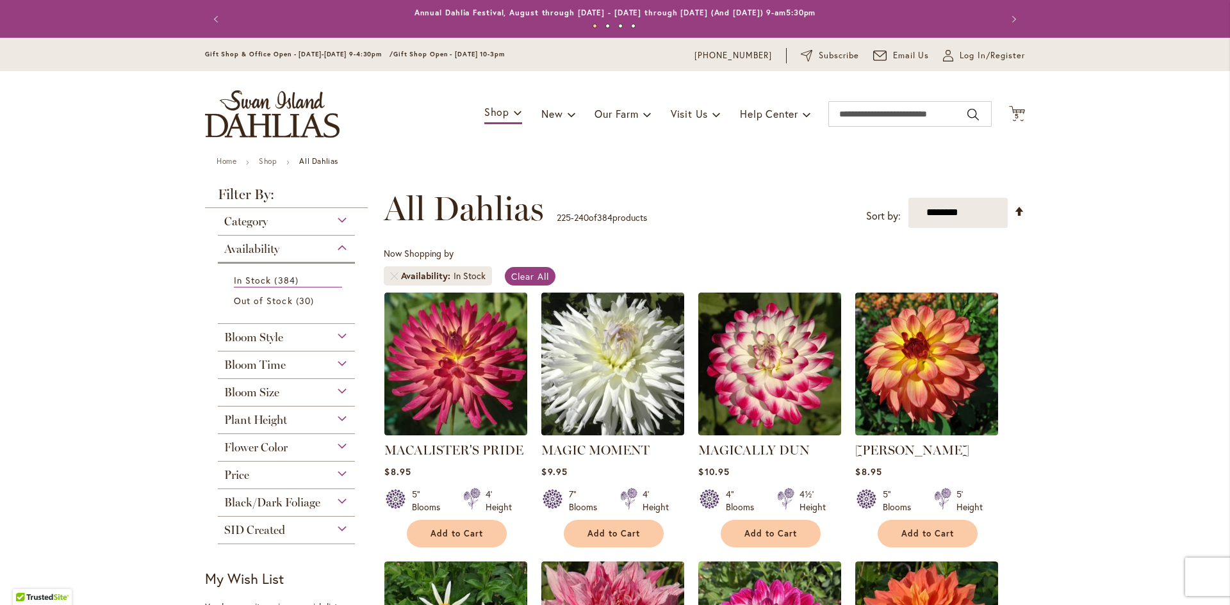
drag, startPoint x: 1219, startPoint y: 159, endPoint x: 1229, endPoint y: 174, distance: 17.4
click at [1229, 174] on body "Skip to Accessibility Information The store will not work correctly in the case…" at bounding box center [615, 302] width 1230 height 605
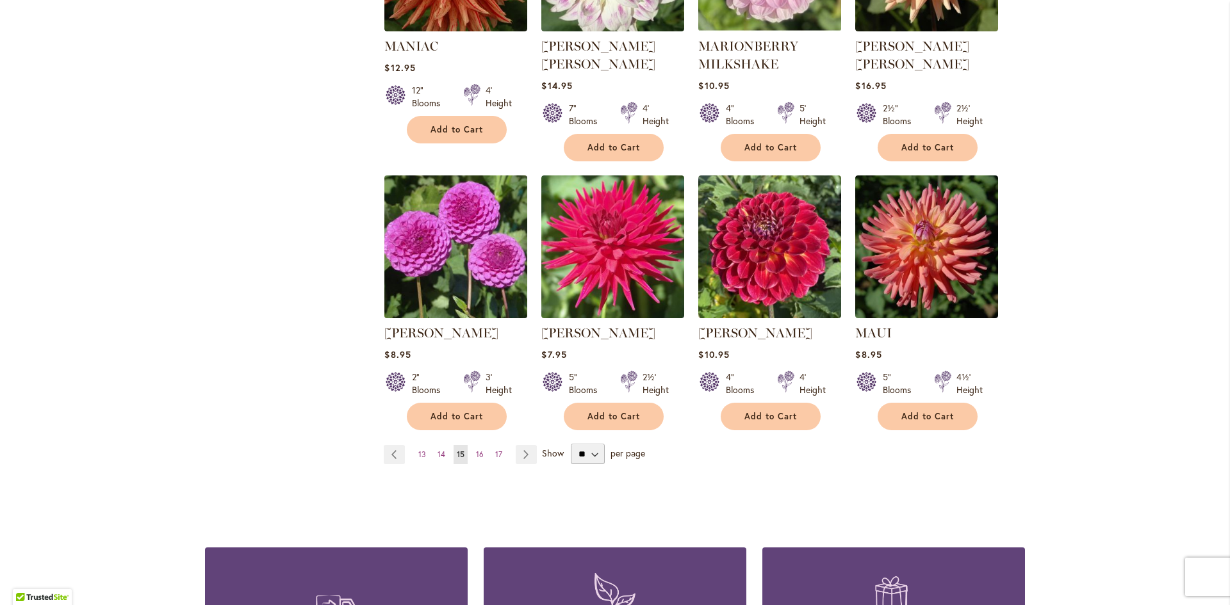
scroll to position [671, 0]
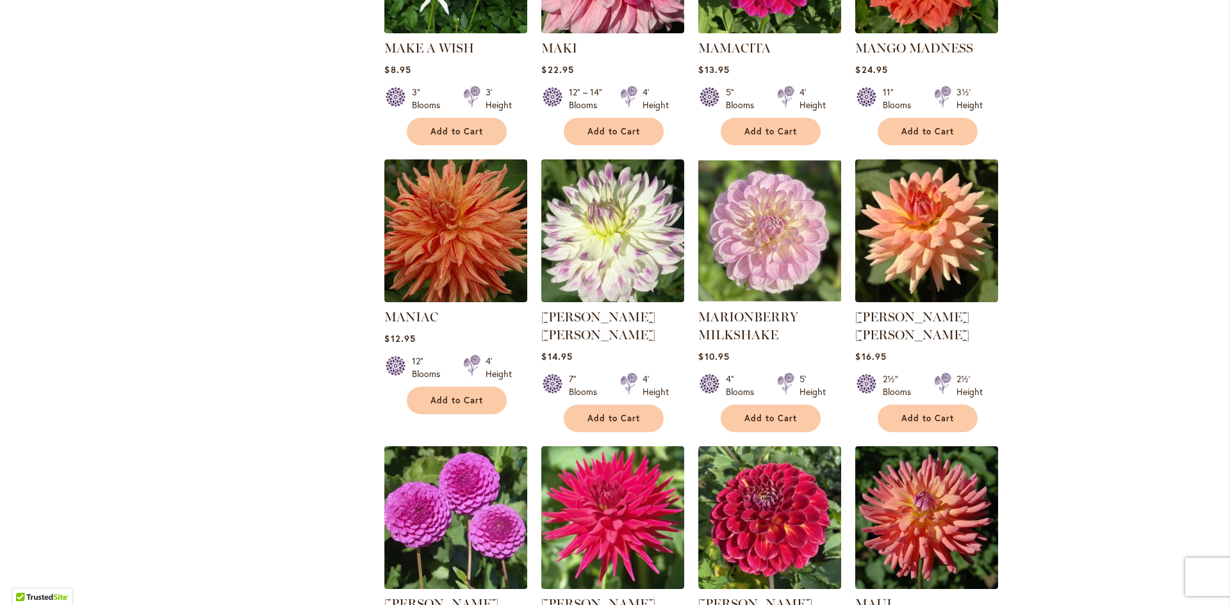
drag, startPoint x: 1226, startPoint y: 438, endPoint x: 521, endPoint y: 450, distance: 705.3
click at [521, 450] on div "**********" at bounding box center [704, 126] width 641 height 1217
drag, startPoint x: 1226, startPoint y: 238, endPoint x: 521, endPoint y: 411, distance: 726.0
click at [521, 411] on div "**********" at bounding box center [704, 126] width 641 height 1217
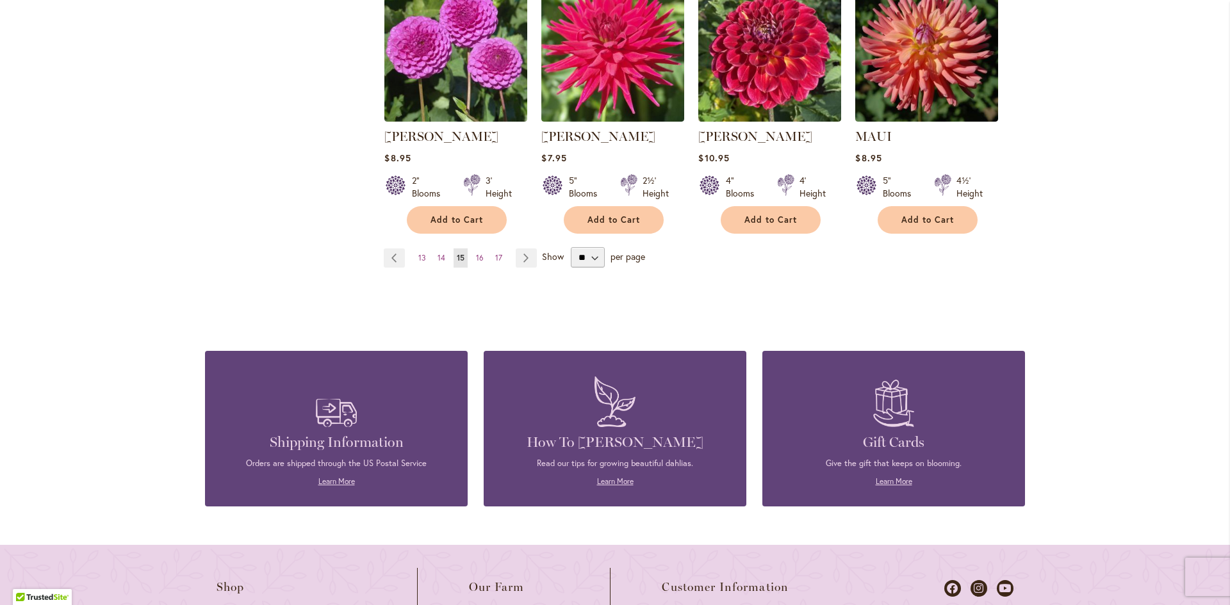
scroll to position [1161, 0]
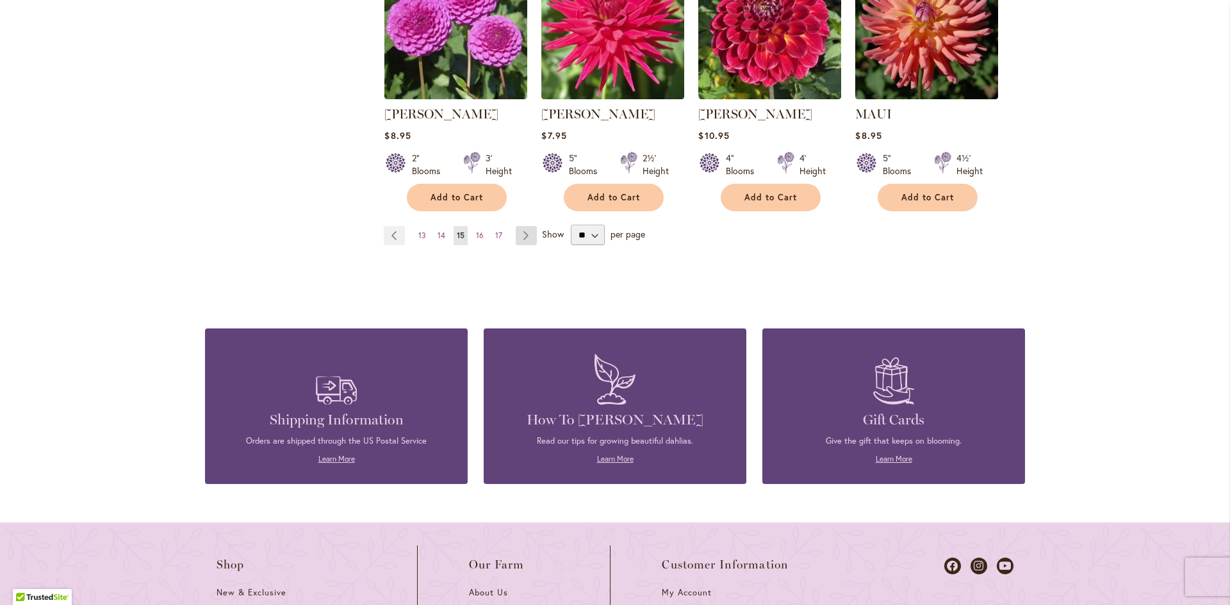
click at [525, 235] on link "Page Next" at bounding box center [526, 235] width 21 height 19
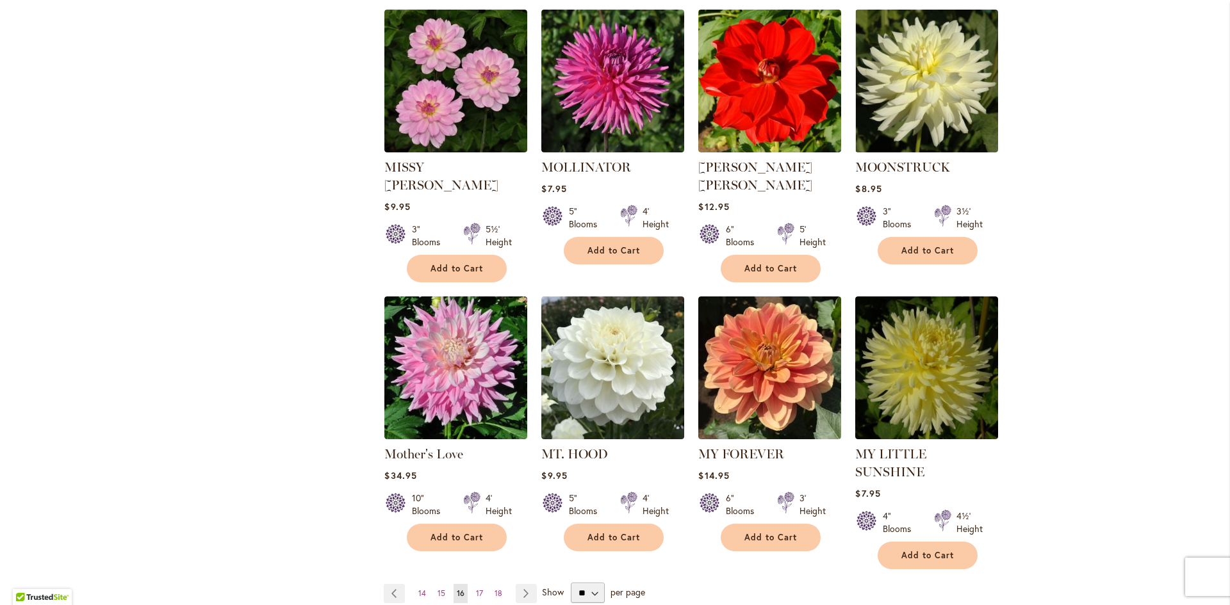
scroll to position [853, 0]
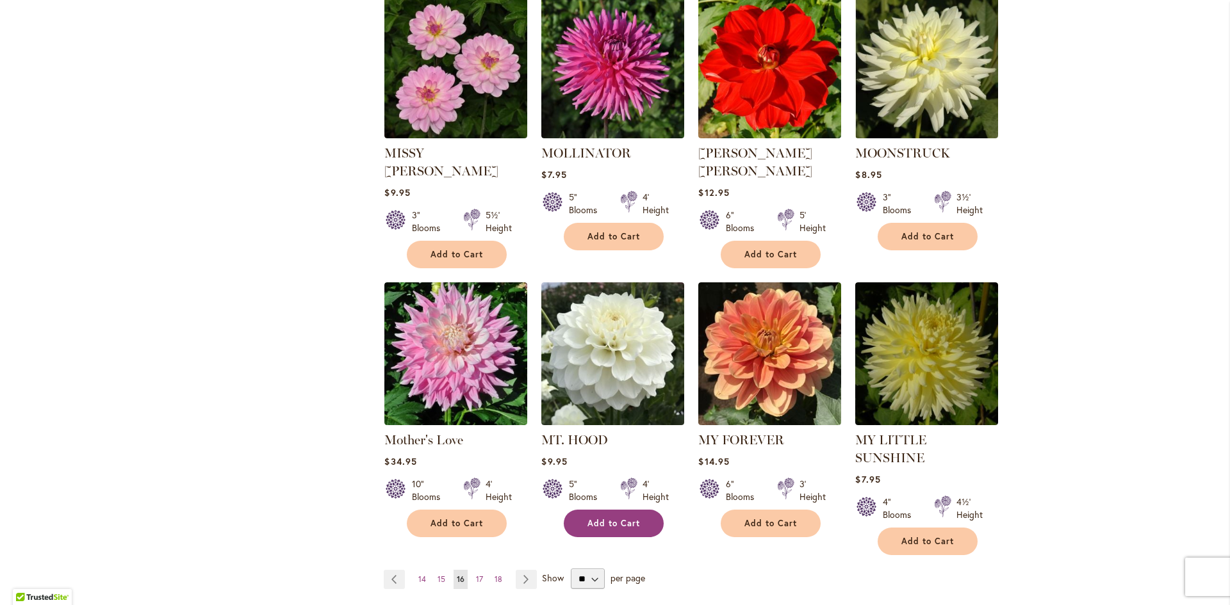
click at [599, 518] on span "Add to Cart" at bounding box center [613, 523] width 53 height 11
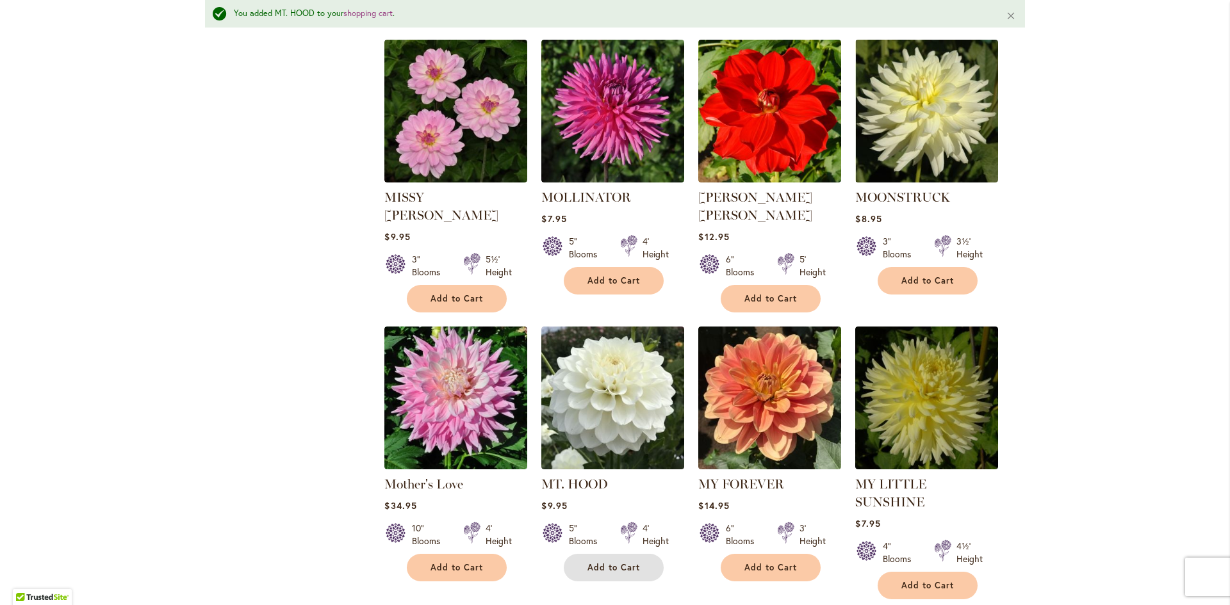
scroll to position [823, 0]
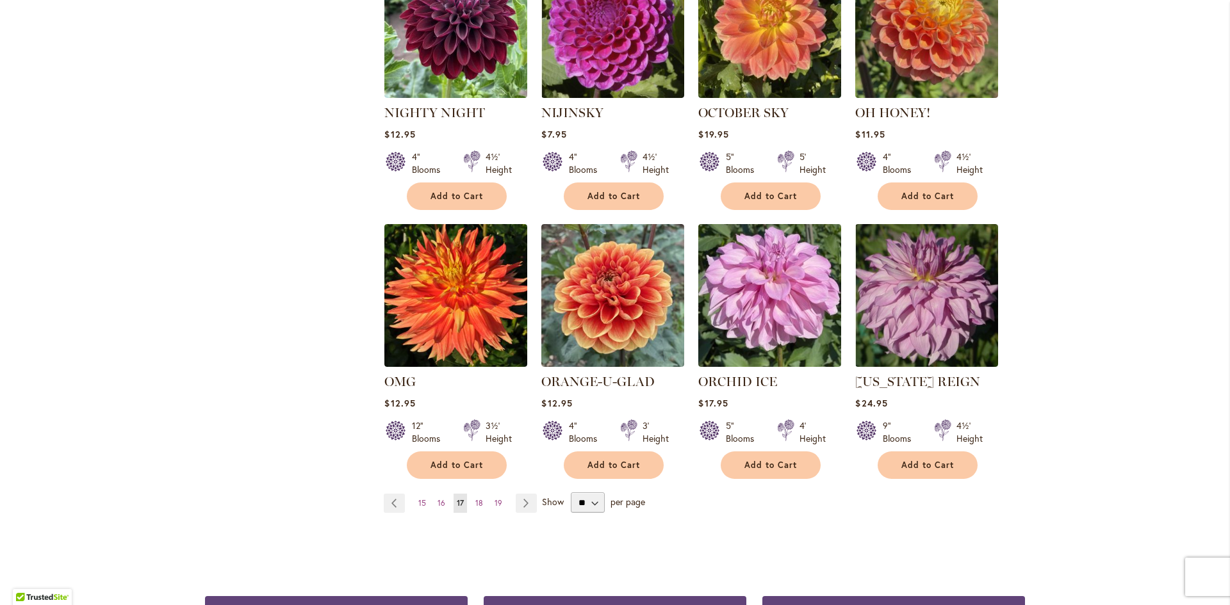
scroll to position [879, 0]
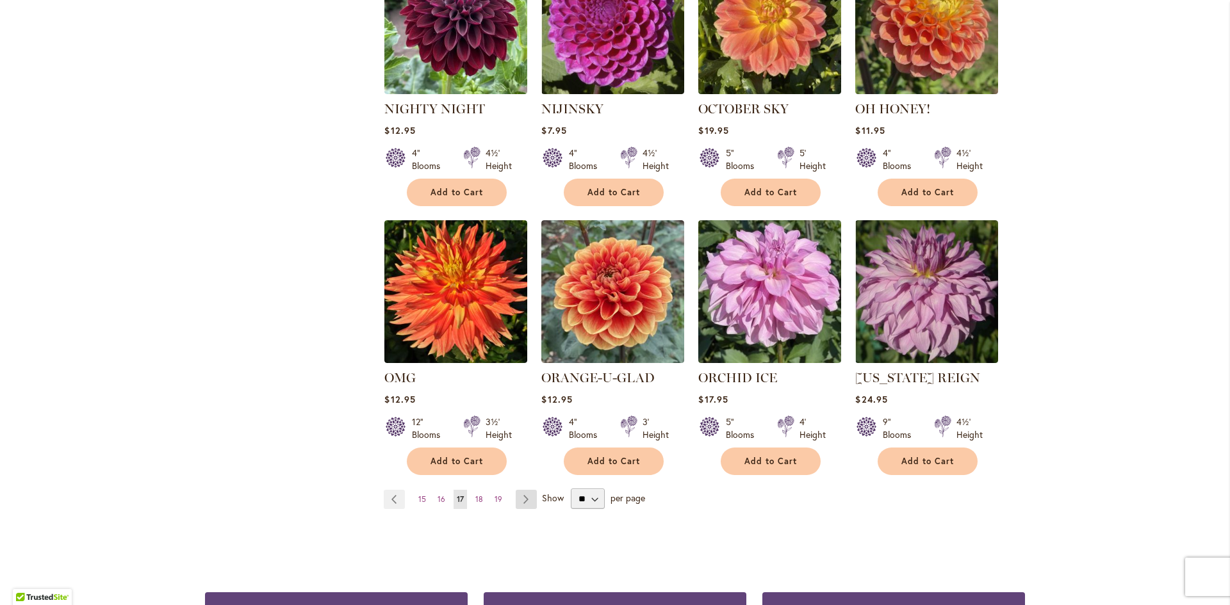
click at [522, 497] on link "Page Next" at bounding box center [526, 499] width 21 height 19
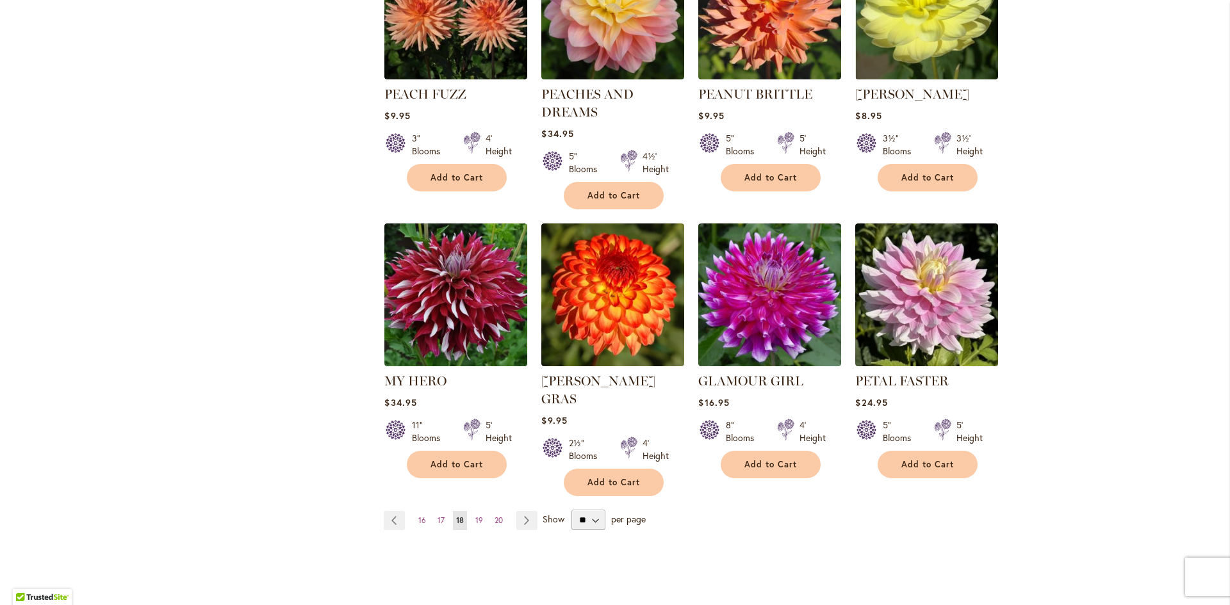
scroll to position [917, 0]
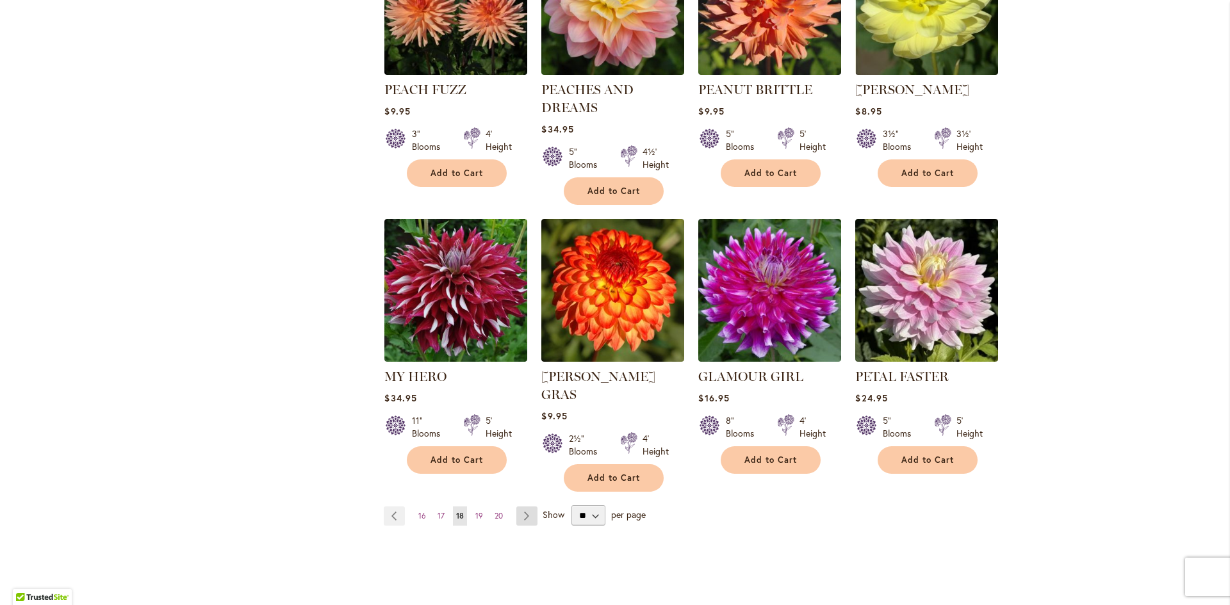
click at [525, 507] on link "Page Next" at bounding box center [526, 516] width 21 height 19
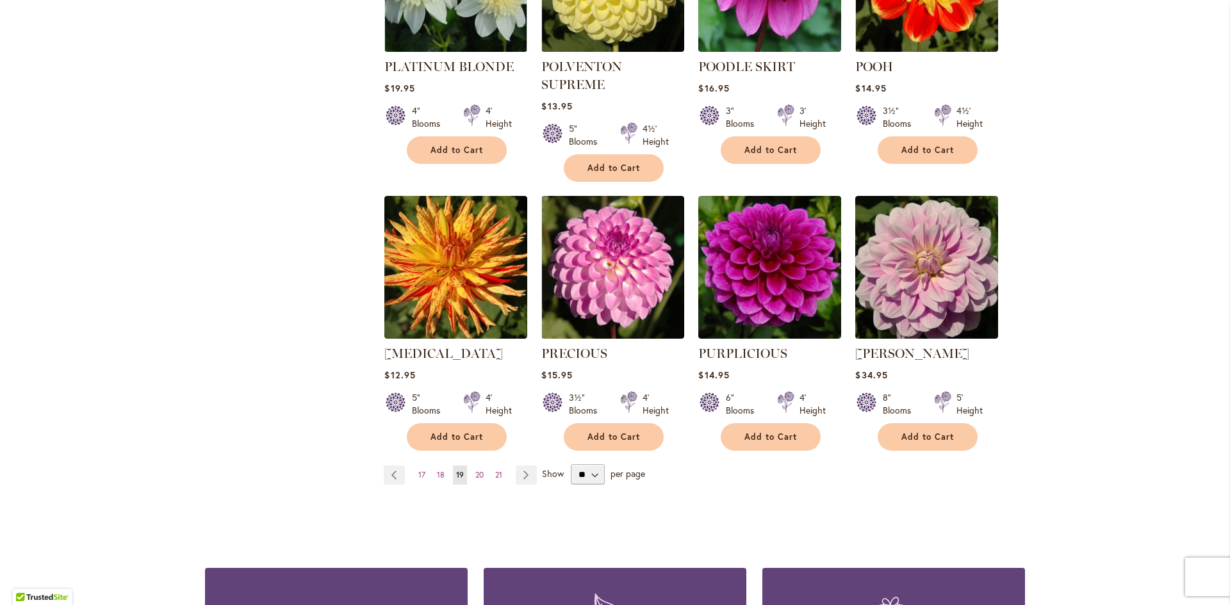
scroll to position [954, 0]
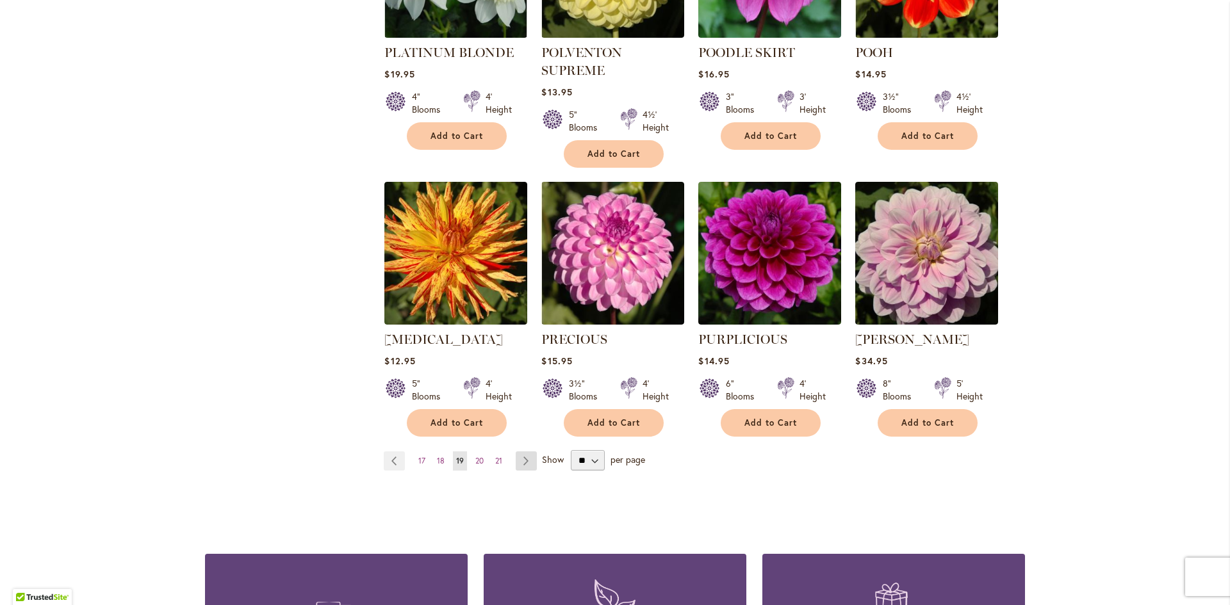
click at [526, 452] on link "Page Next" at bounding box center [526, 461] width 21 height 19
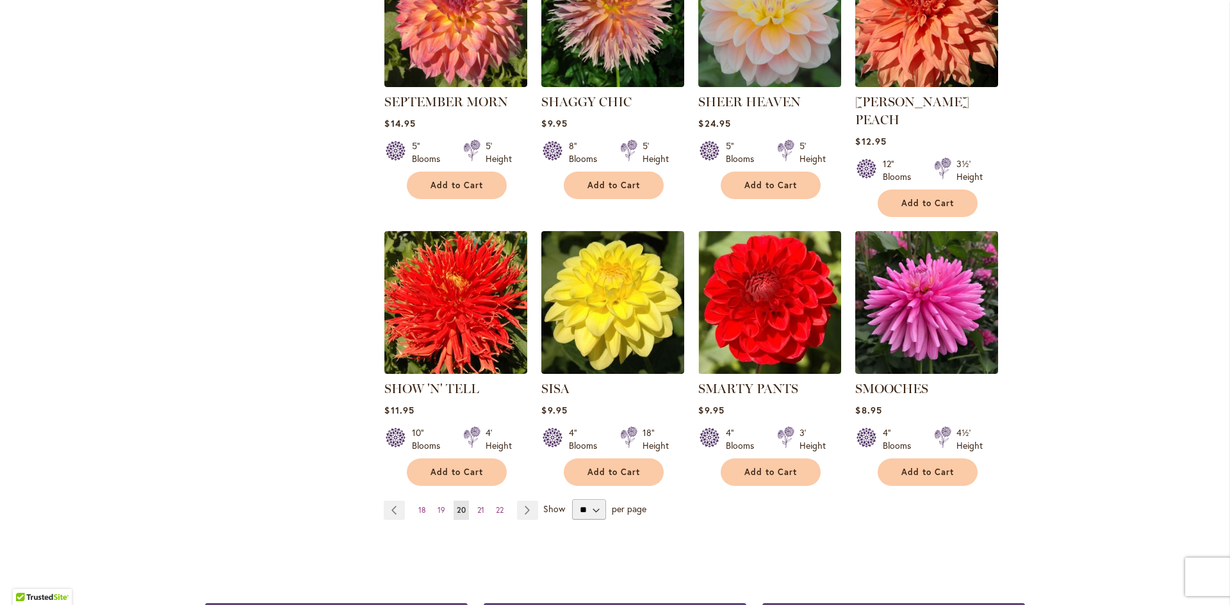
scroll to position [891, 0]
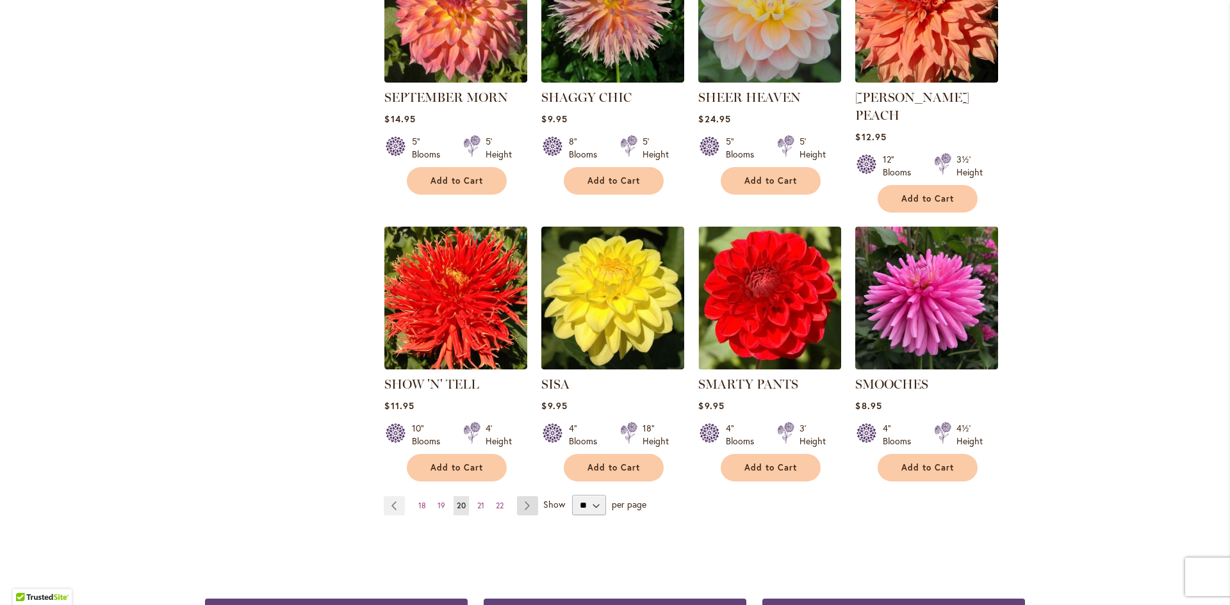
click at [522, 496] on link "Page Next" at bounding box center [527, 505] width 21 height 19
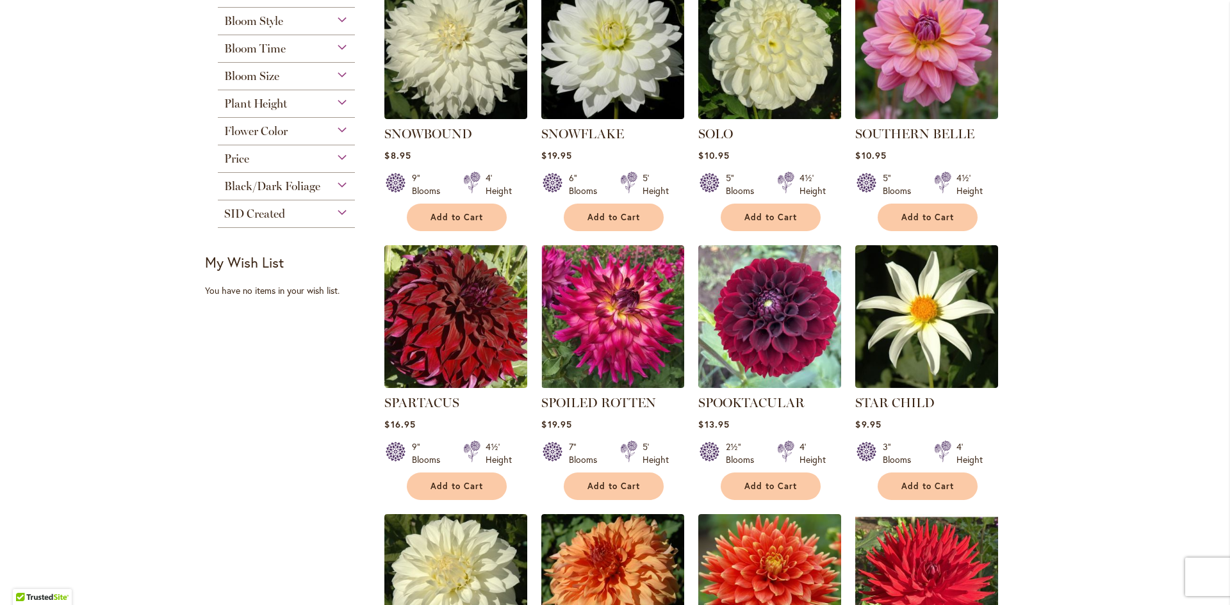
scroll to position [348, 0]
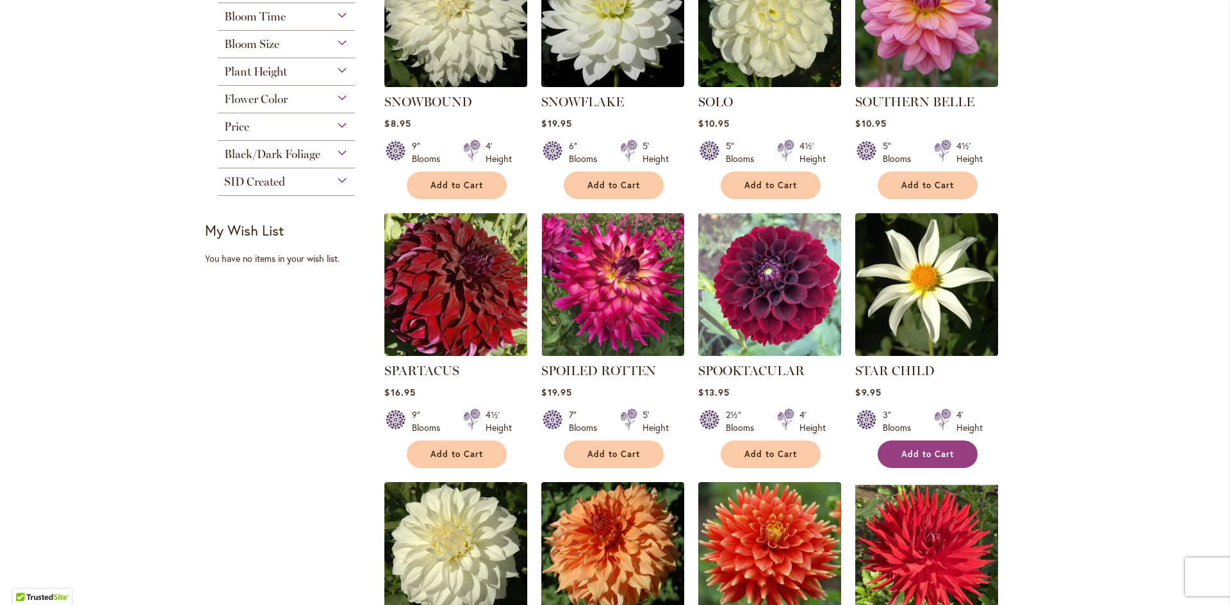
click at [927, 453] on span "Add to Cart" at bounding box center [927, 454] width 53 height 11
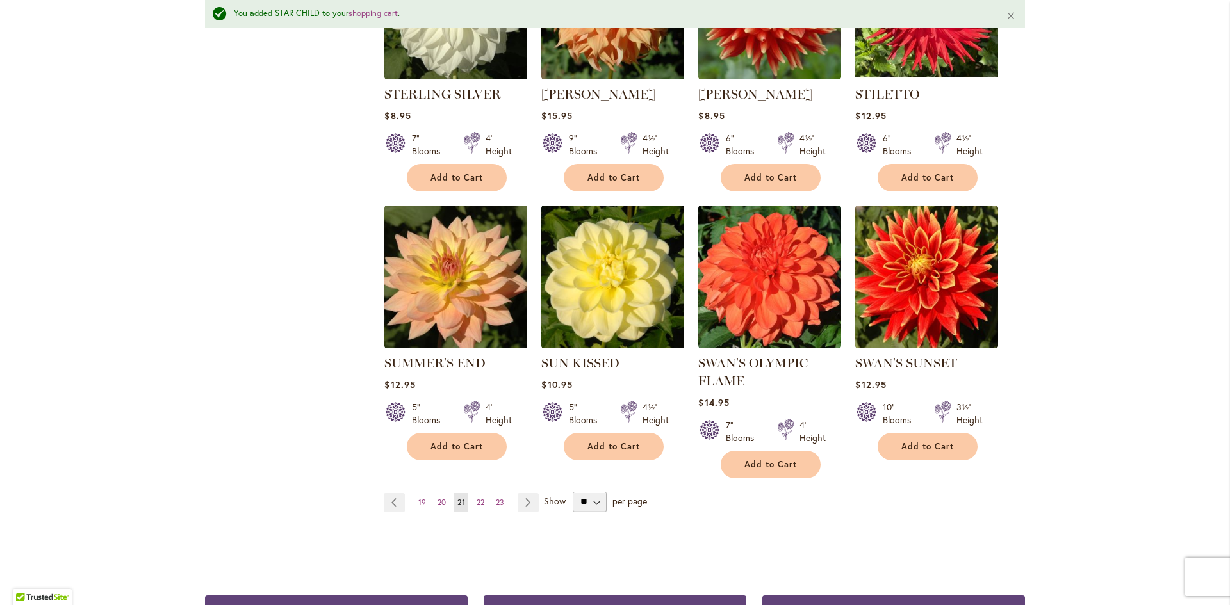
scroll to position [944, 0]
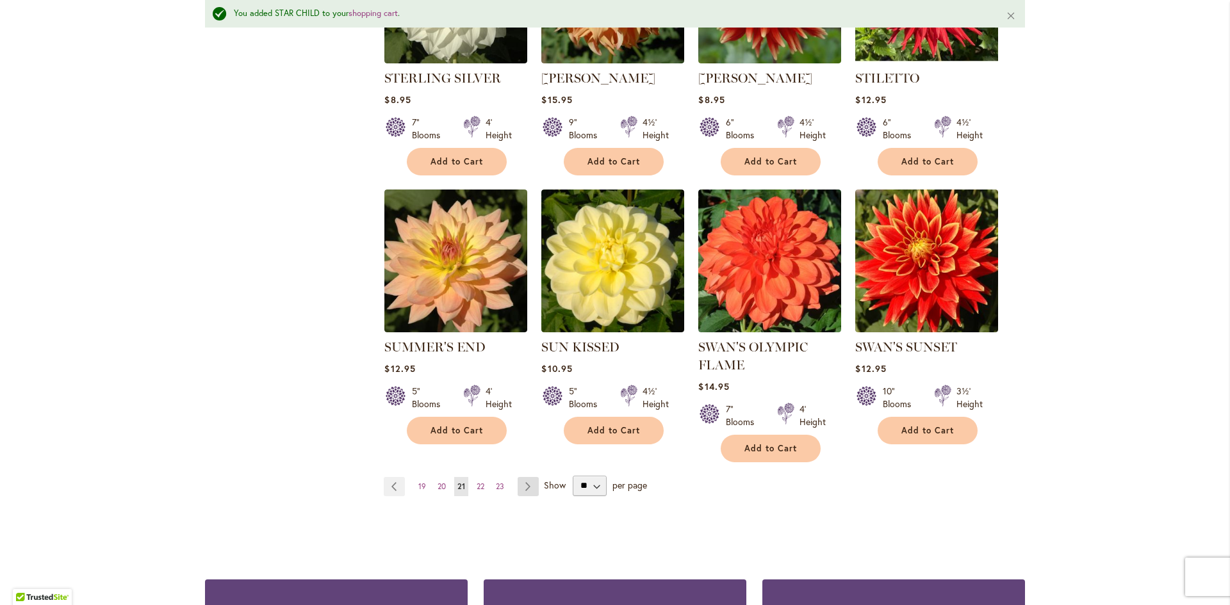
click at [523, 486] on link "Page Next" at bounding box center [528, 486] width 21 height 19
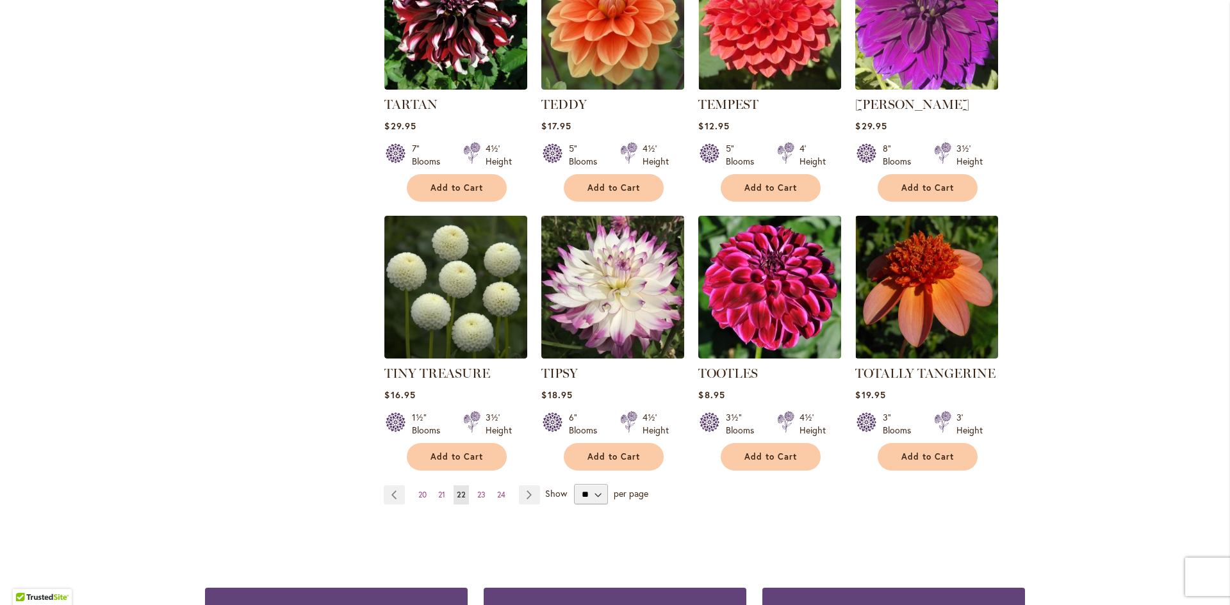
scroll to position [902, 0]
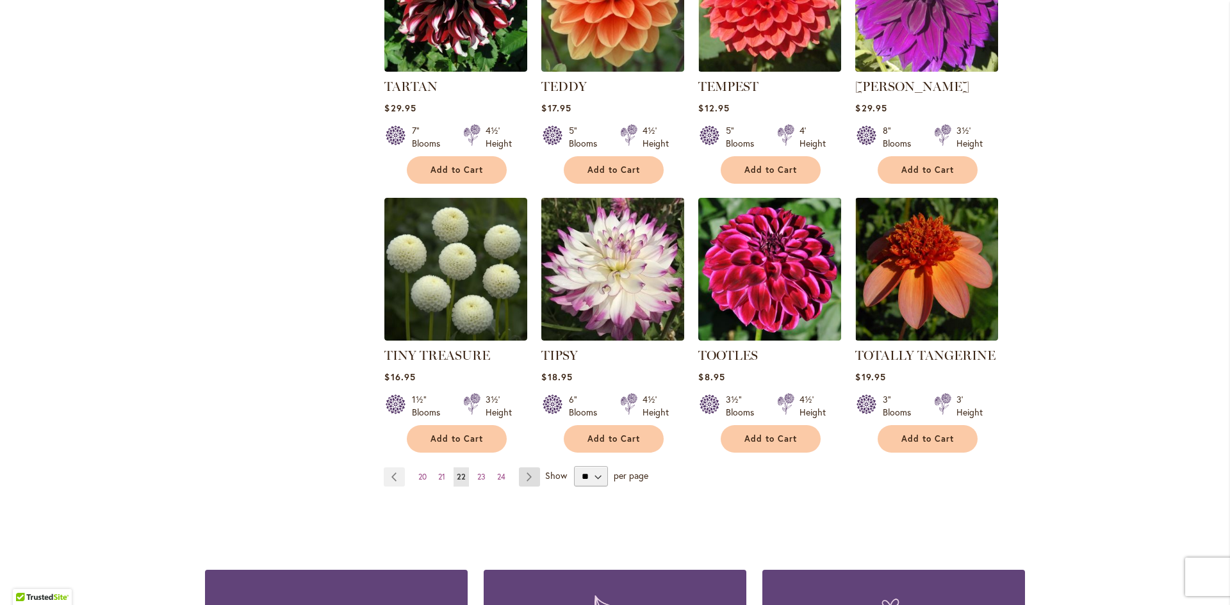
drag, startPoint x: 1226, startPoint y: 409, endPoint x: 523, endPoint y: 476, distance: 705.8
click at [523, 476] on link "Page Next" at bounding box center [529, 477] width 21 height 19
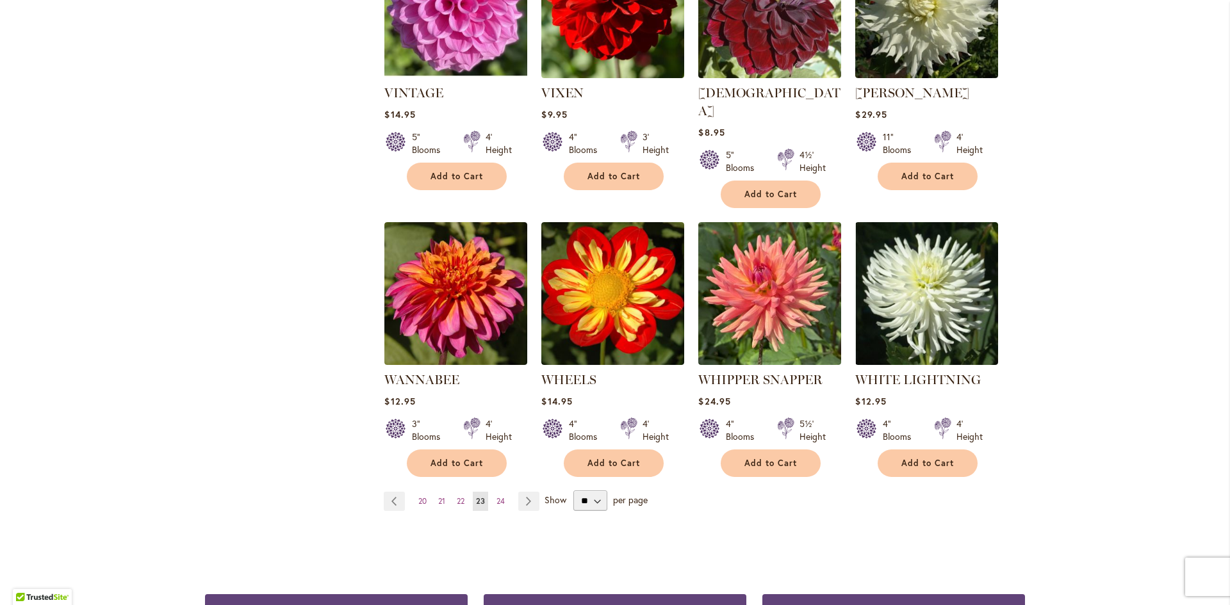
scroll to position [900, 0]
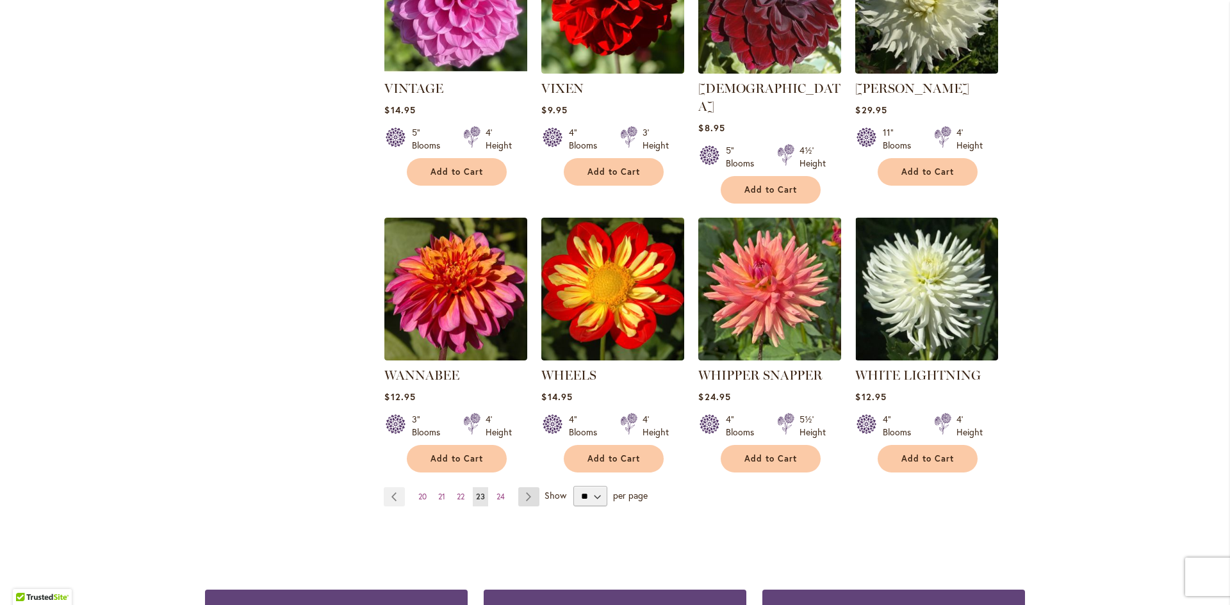
click at [532, 487] on link "Page Next" at bounding box center [528, 496] width 21 height 19
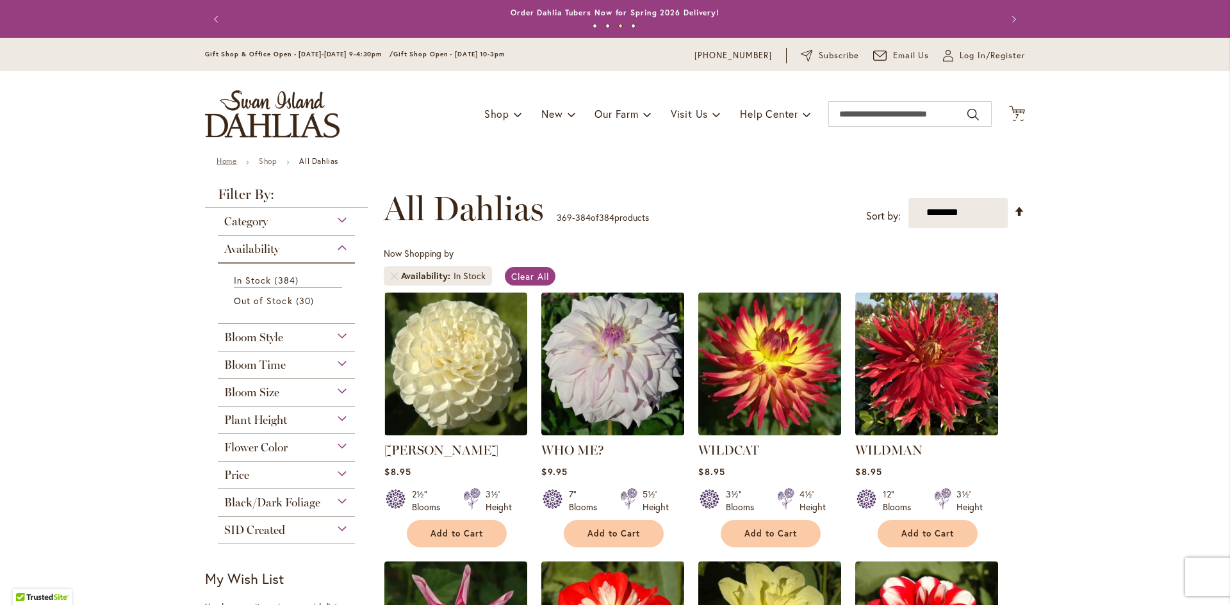
click at [225, 163] on link "Home" at bounding box center [226, 161] width 20 height 10
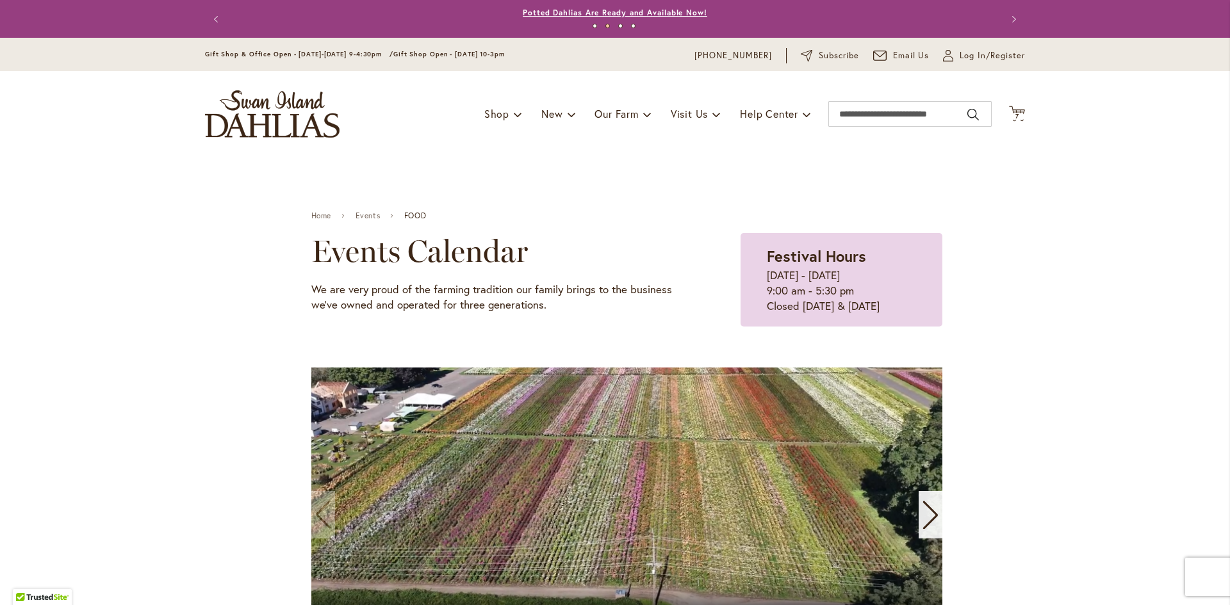
click at [601, 14] on link "Potted Dahlias Are Ready and Available Now!" at bounding box center [615, 13] width 184 height 10
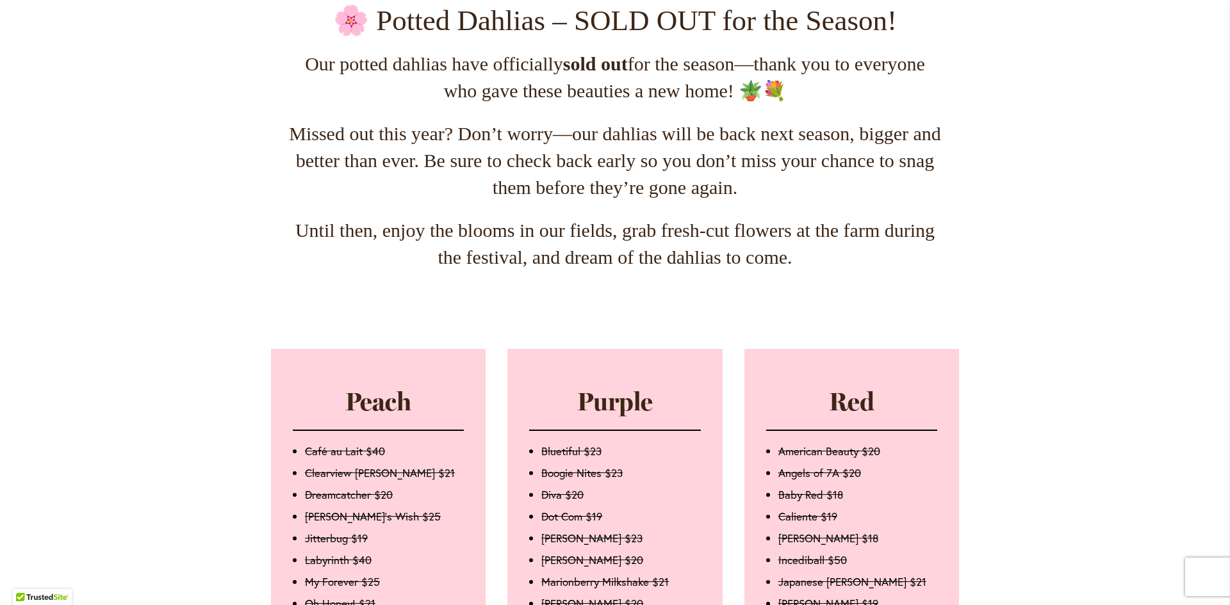
scroll to position [76, 0]
